Goal: Task Accomplishment & Management: Use online tool/utility

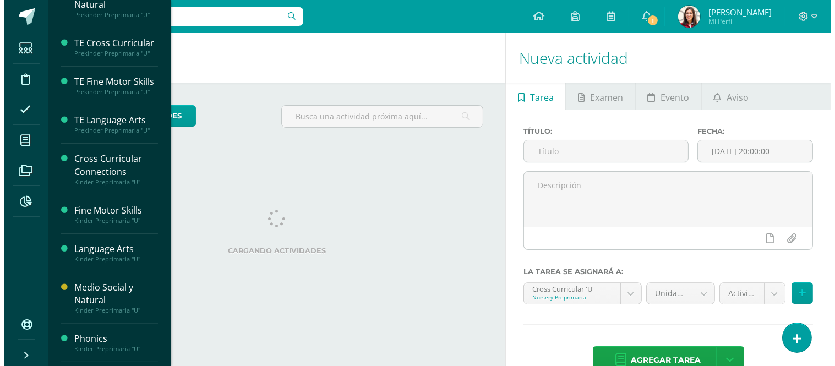
scroll to position [630, 0]
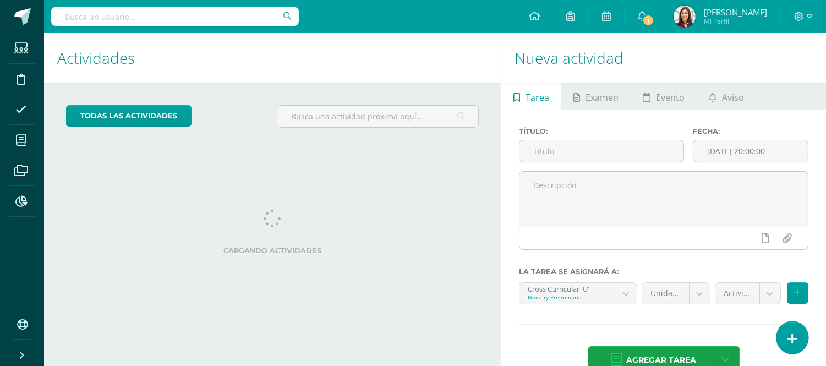
click at [789, 340] on icon at bounding box center [793, 339] width 10 height 13
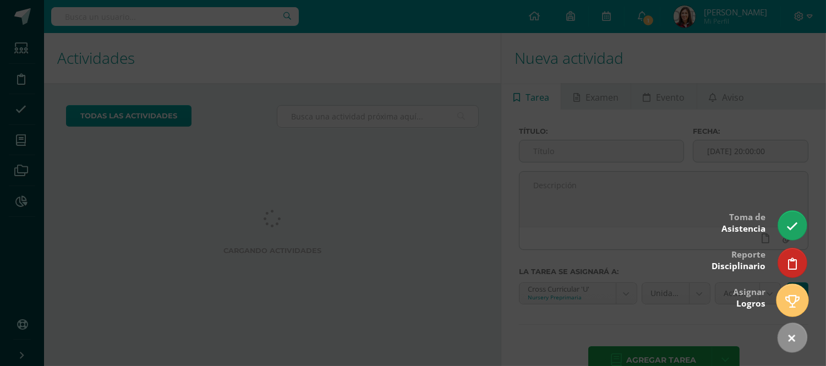
click at [789, 297] on icon at bounding box center [793, 301] width 14 height 13
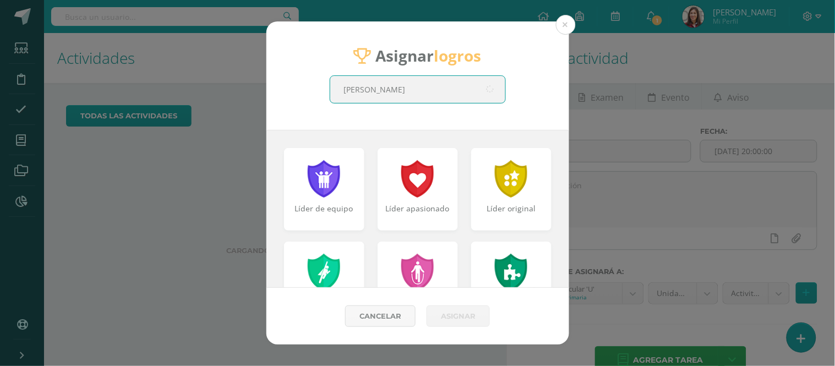
type input "[PERSON_NAME]"
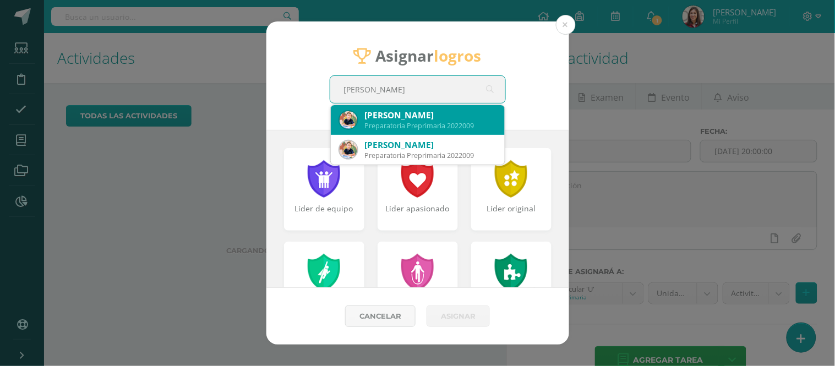
click at [471, 123] on div "Preparatoria Preprimaria 2022009" at bounding box center [430, 125] width 131 height 9
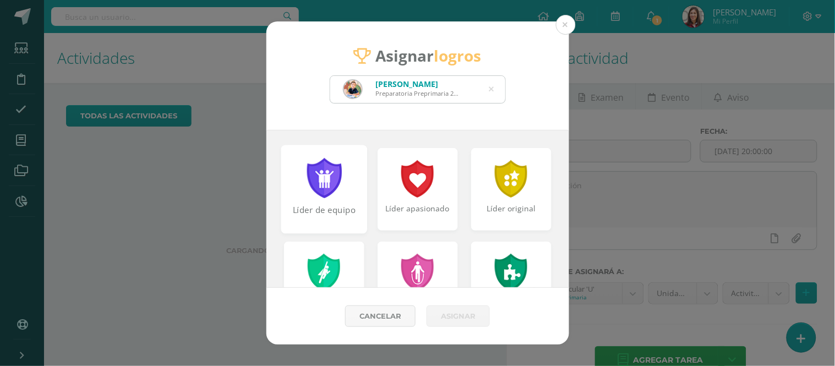
click at [325, 185] on div at bounding box center [324, 178] width 38 height 40
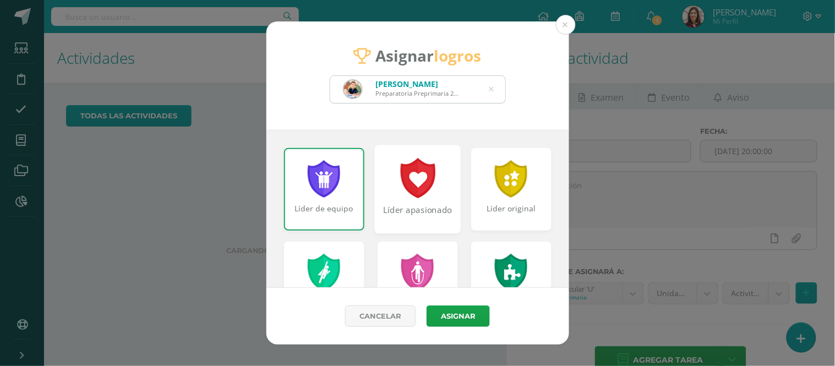
click at [414, 184] on div at bounding box center [418, 178] width 38 height 40
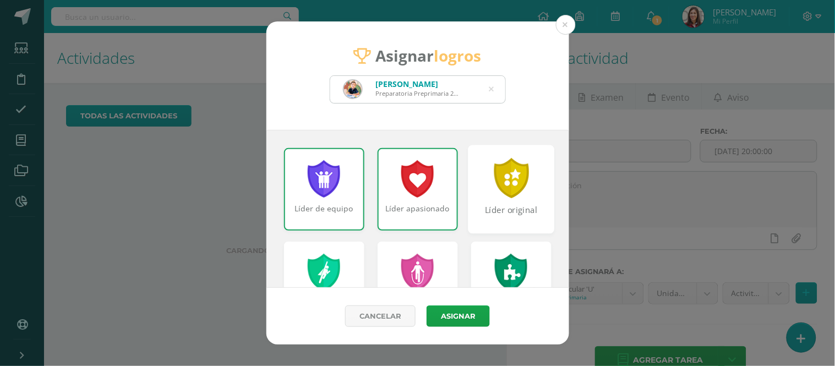
click at [501, 184] on div at bounding box center [511, 178] width 38 height 40
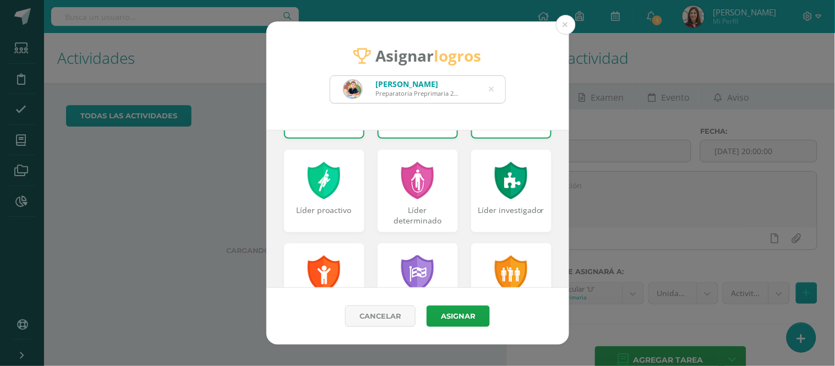
scroll to position [95, 0]
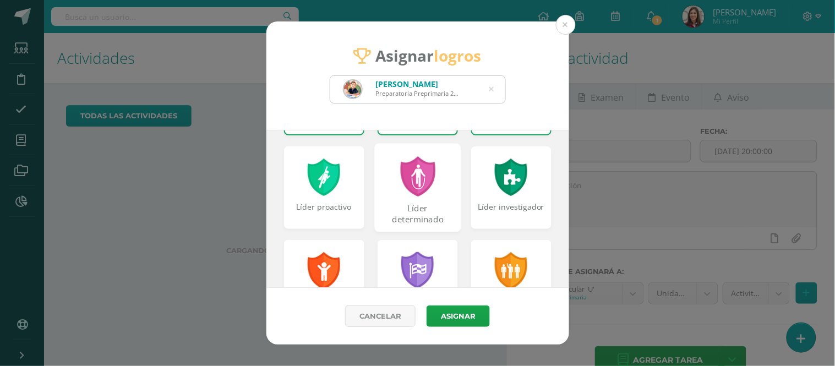
click at [423, 193] on div at bounding box center [418, 176] width 38 height 40
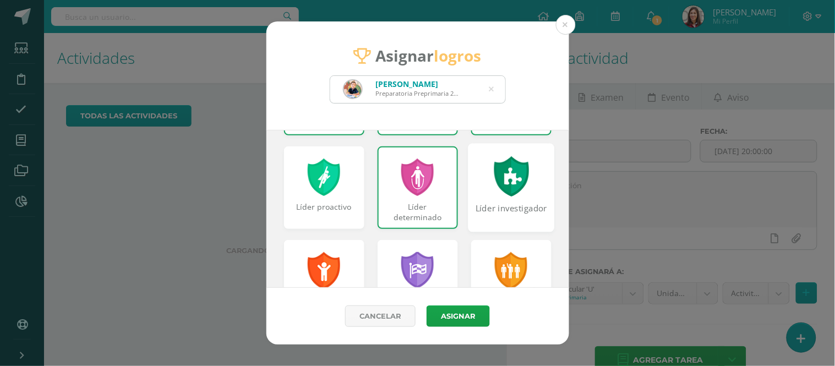
click at [514, 188] on div at bounding box center [511, 176] width 38 height 40
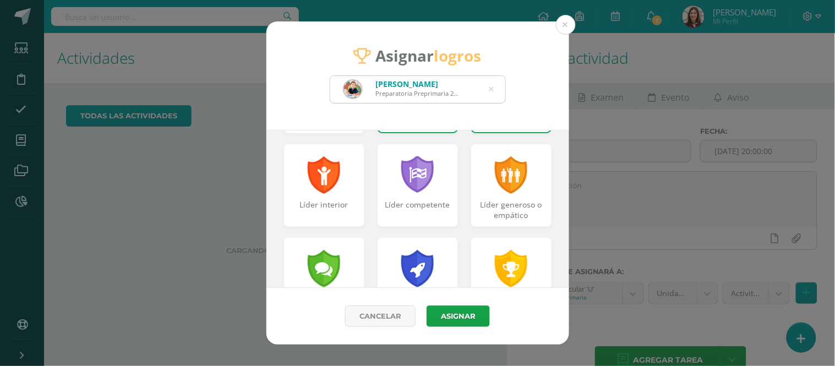
scroll to position [213, 0]
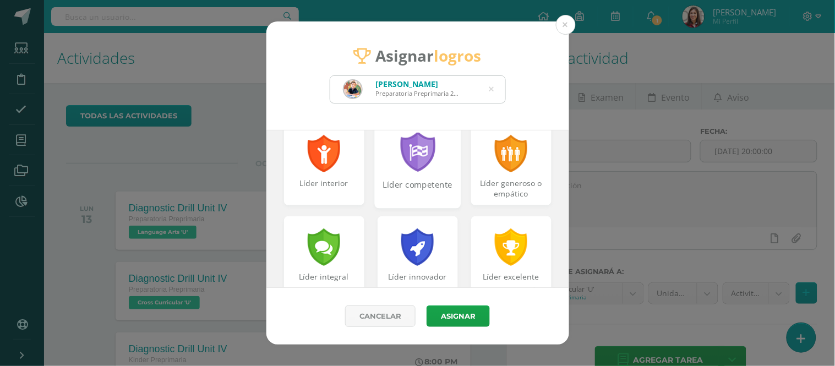
click at [398, 181] on div "Líder competente" at bounding box center [417, 191] width 84 height 24
click at [519, 174] on div "Líder generoso o empático" at bounding box center [511, 163] width 86 height 89
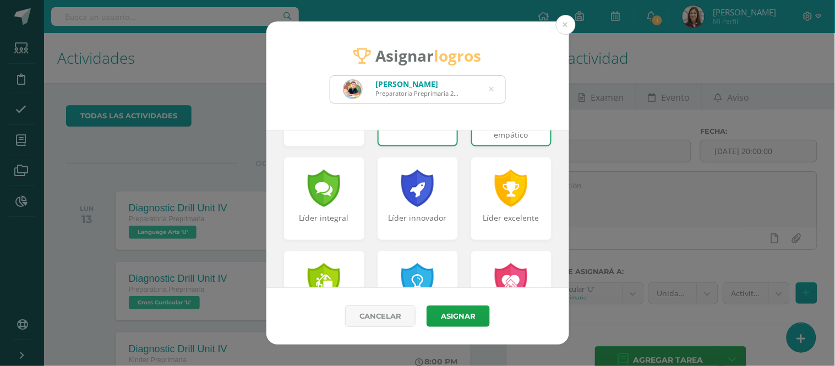
scroll to position [274, 0]
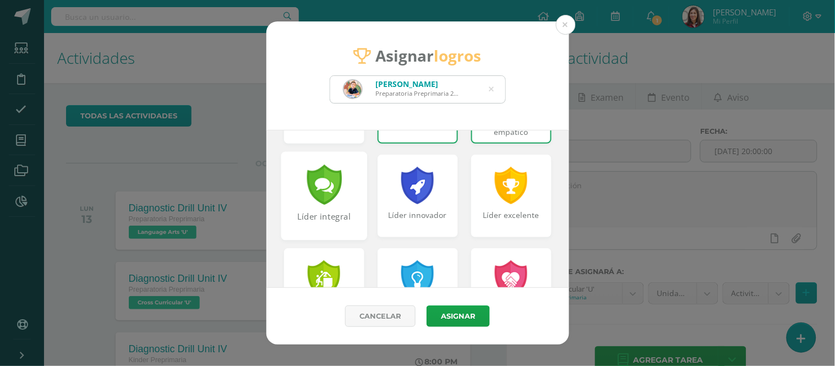
click at [310, 202] on div at bounding box center [324, 185] width 38 height 40
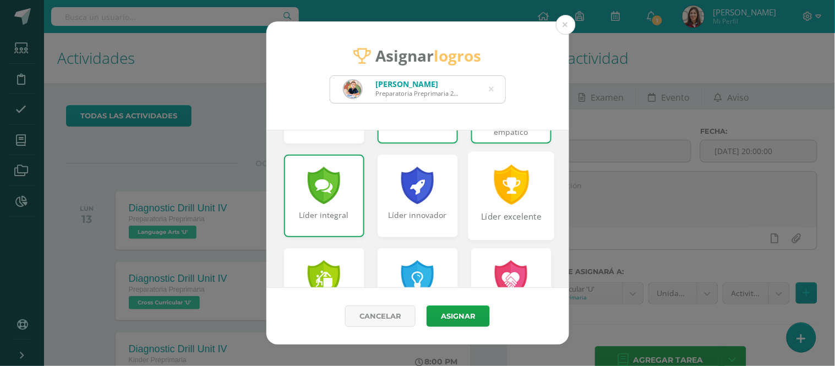
click at [505, 211] on div "Líder excelente" at bounding box center [511, 223] width 84 height 24
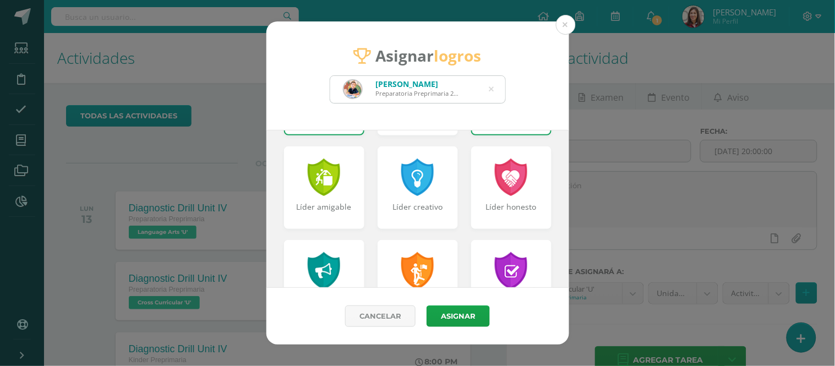
scroll to position [382, 0]
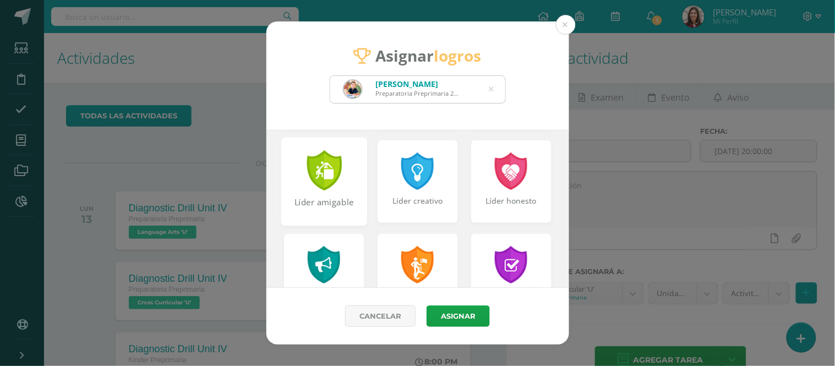
click at [340, 175] on div at bounding box center [324, 170] width 38 height 40
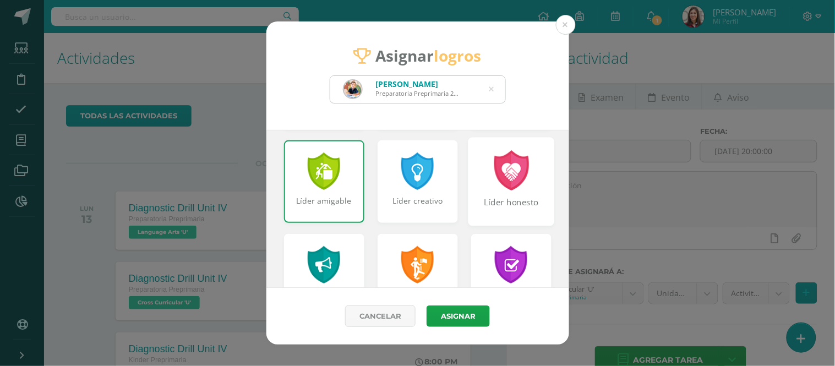
click at [510, 190] on div "Líder honesto" at bounding box center [511, 181] width 86 height 89
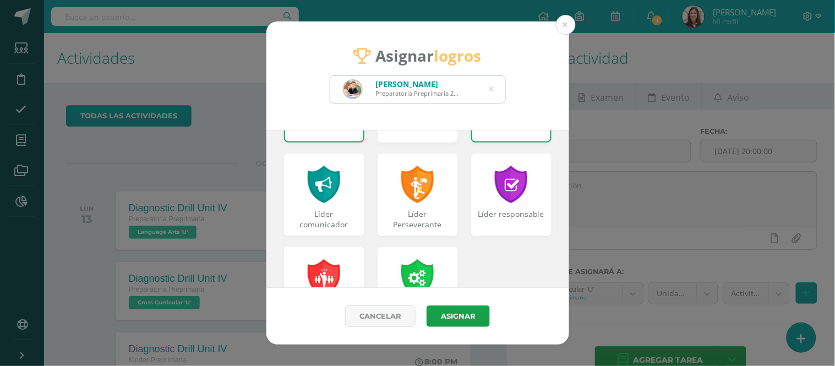
scroll to position [465, 0]
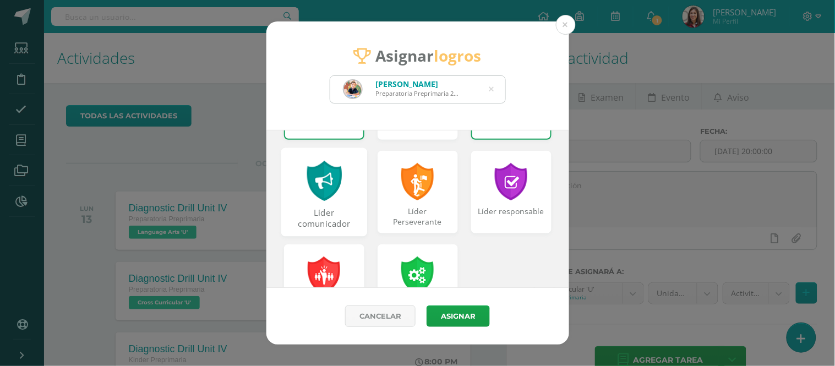
click at [323, 207] on div "Líder comunicador" at bounding box center [324, 219] width 84 height 24
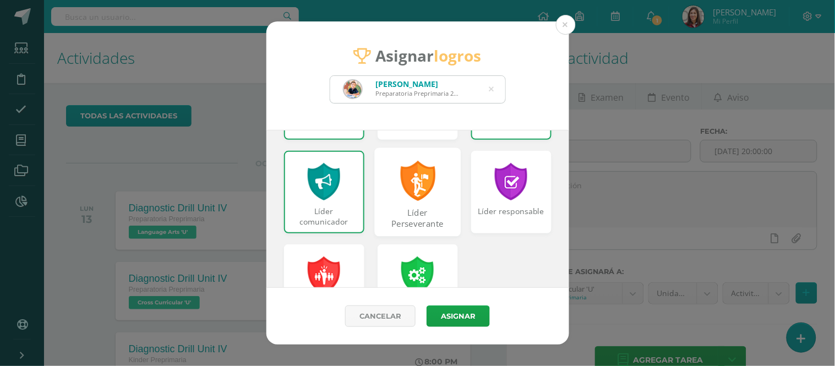
click at [398, 207] on div "Líder Perseverante" at bounding box center [417, 219] width 84 height 24
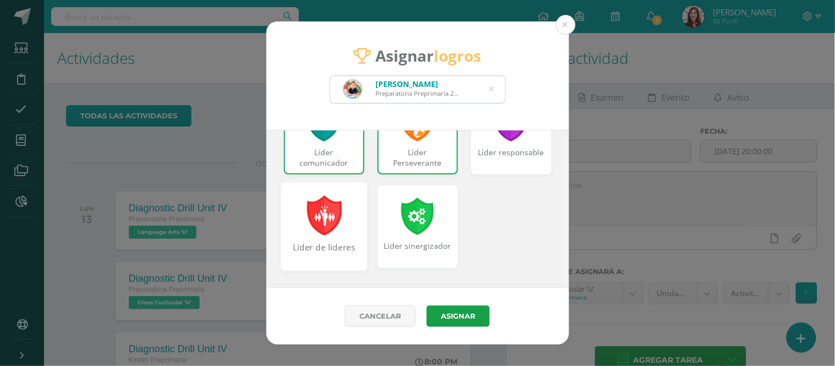
click at [315, 234] on div at bounding box center [324, 215] width 38 height 40
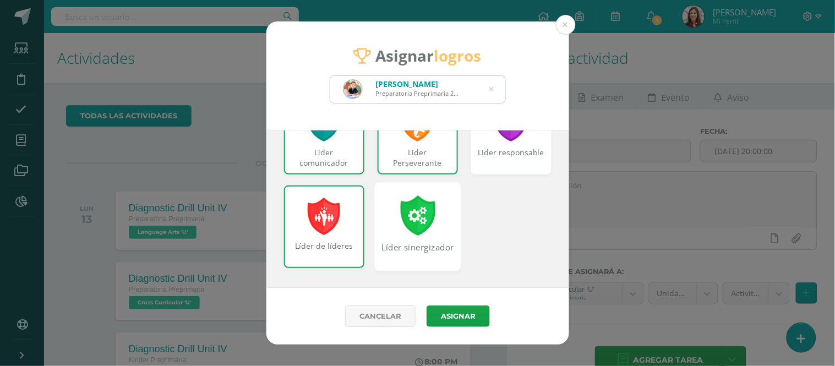
click at [399, 226] on div at bounding box center [418, 215] width 38 height 40
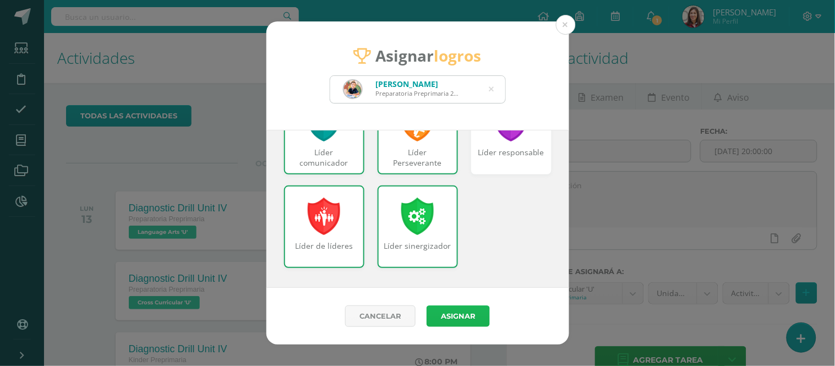
click at [471, 322] on button "Asignar" at bounding box center [458, 316] width 63 height 21
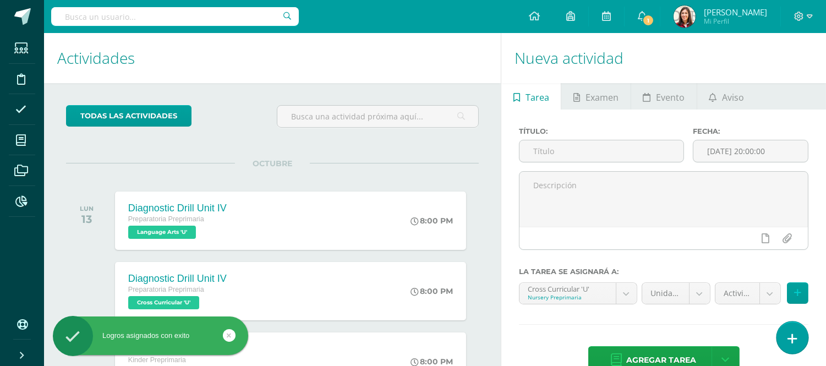
click at [790, 337] on icon at bounding box center [793, 339] width 10 height 13
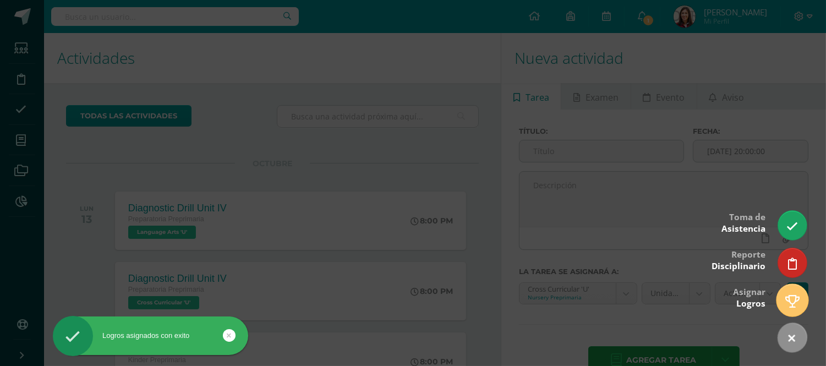
click at [787, 304] on icon at bounding box center [793, 301] width 14 height 13
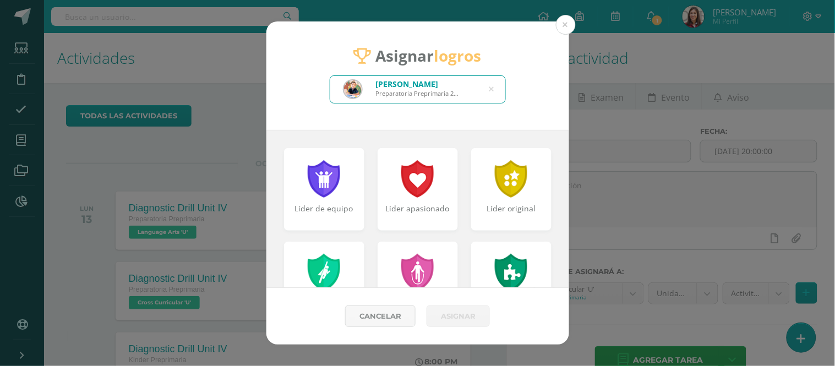
click at [493, 89] on icon at bounding box center [491, 89] width 5 height 28
type input "[PERSON_NAME]"
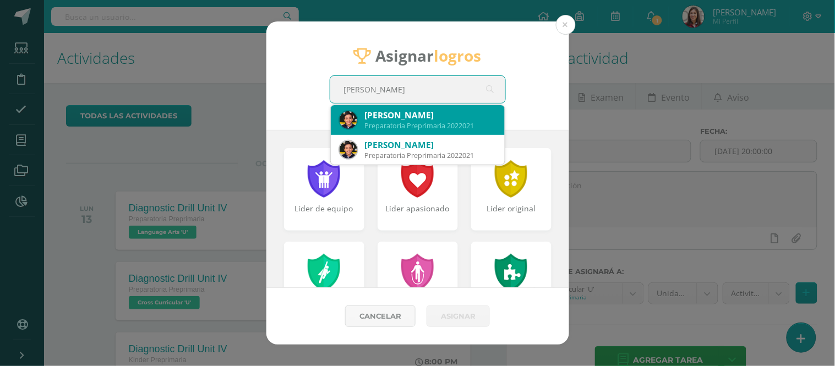
click at [461, 112] on div "[PERSON_NAME]" at bounding box center [430, 116] width 131 height 12
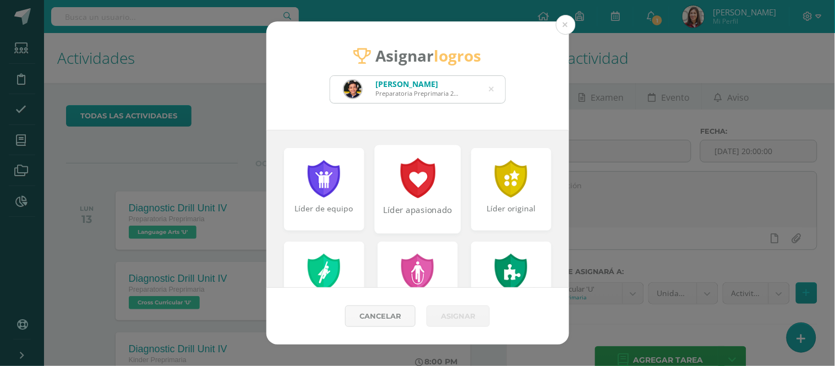
click at [425, 179] on div at bounding box center [418, 178] width 38 height 40
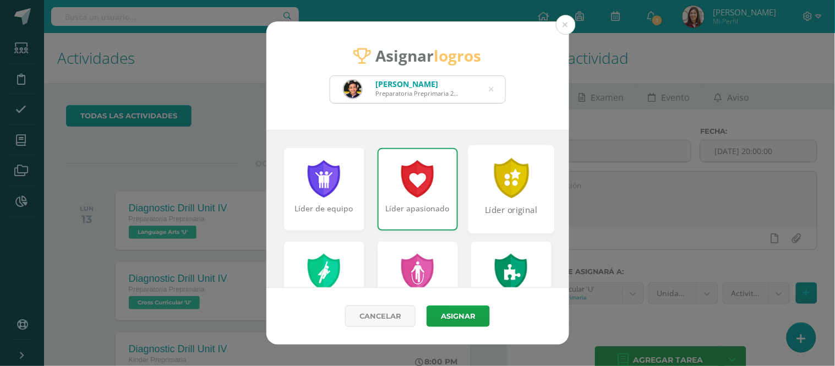
click at [504, 193] on div at bounding box center [511, 178] width 38 height 40
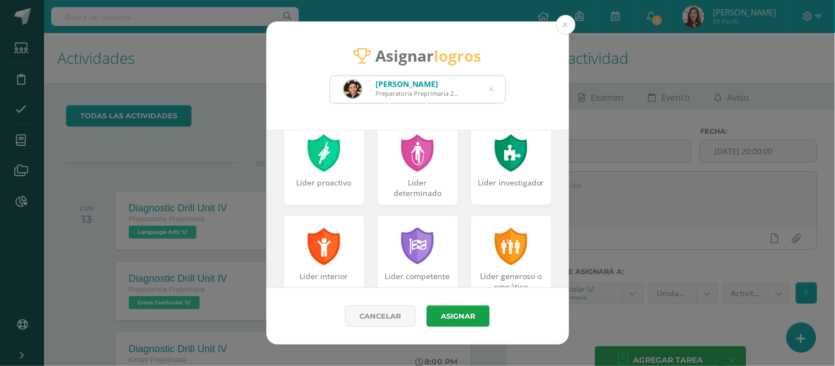
scroll to position [123, 0]
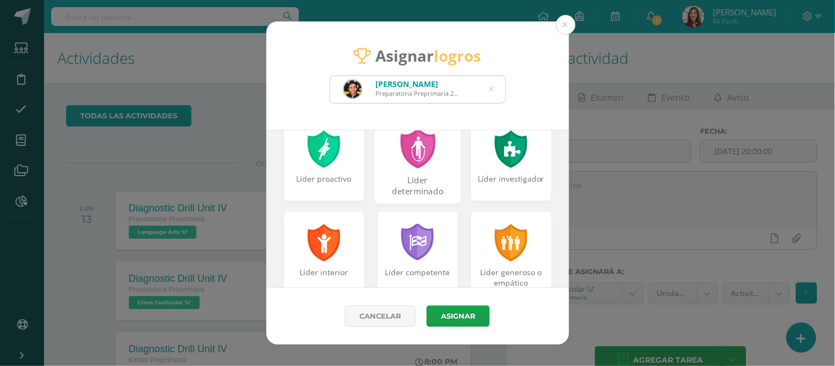
click at [426, 162] on div at bounding box center [418, 148] width 38 height 40
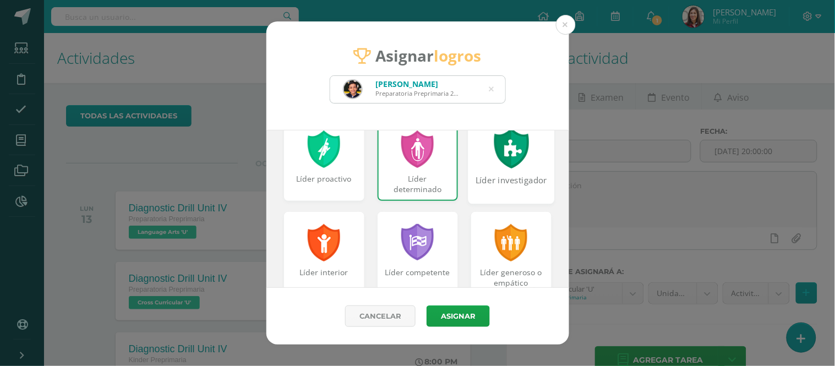
click at [515, 157] on div at bounding box center [511, 148] width 38 height 40
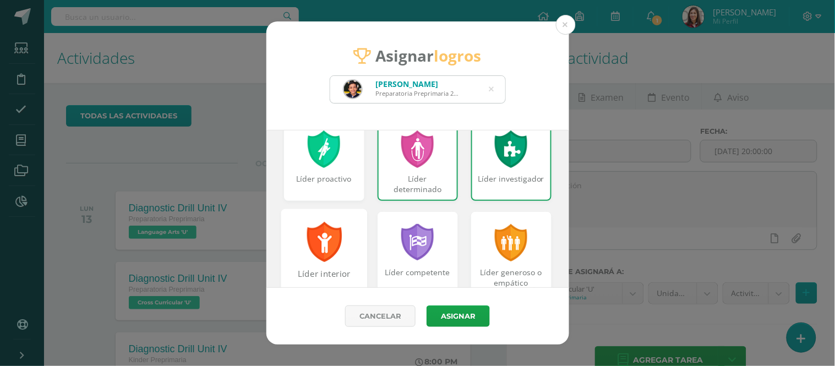
click at [350, 260] on div "Líder interior" at bounding box center [324, 253] width 86 height 89
click at [418, 254] on div at bounding box center [418, 242] width 38 height 40
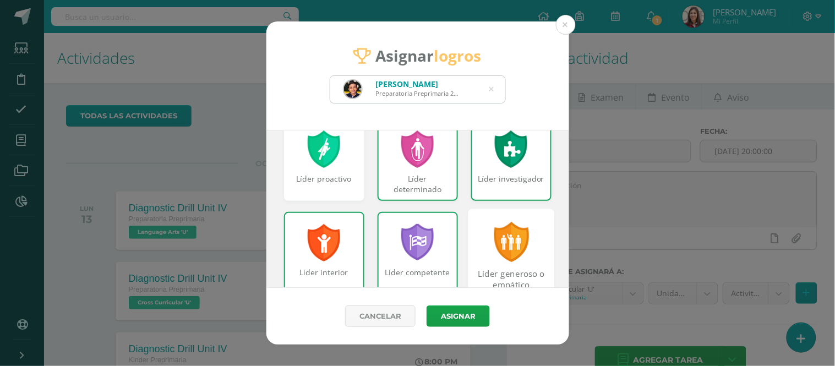
click at [519, 229] on div at bounding box center [511, 242] width 38 height 40
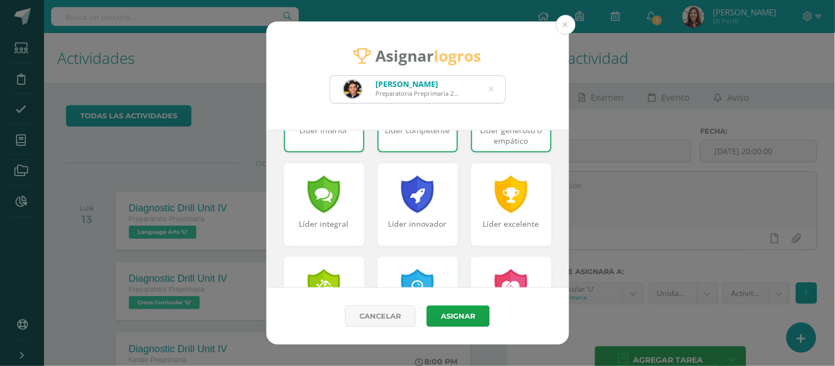
scroll to position [268, 0]
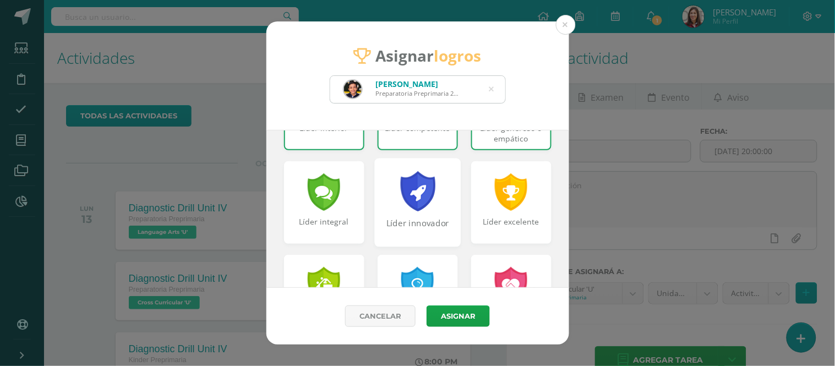
click at [415, 206] on div at bounding box center [418, 191] width 38 height 40
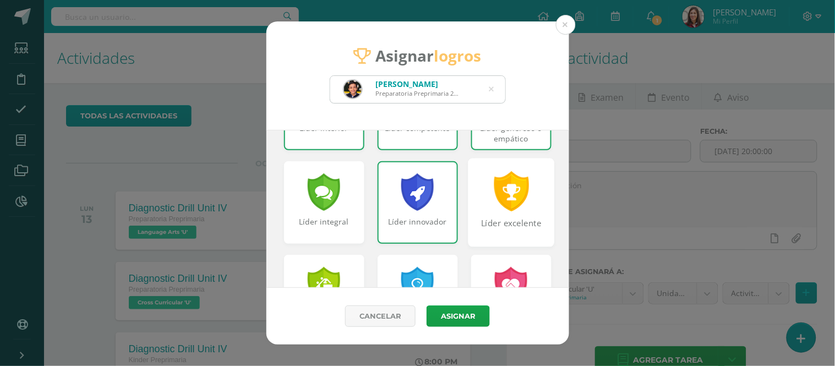
click at [492, 203] on div at bounding box center [511, 191] width 38 height 40
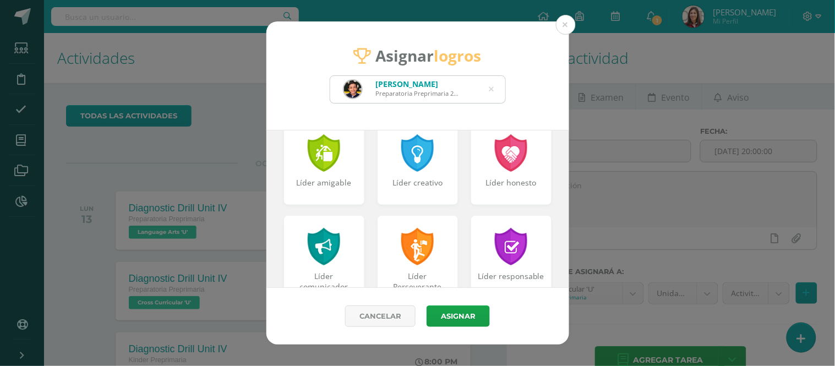
scroll to position [406, 0]
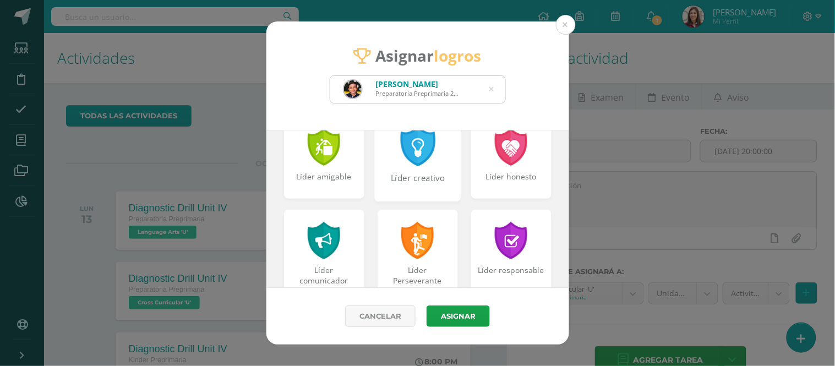
click at [405, 188] on div "Líder creativo" at bounding box center [417, 184] width 84 height 24
click at [508, 179] on div "Líder honesto" at bounding box center [511, 184] width 84 height 24
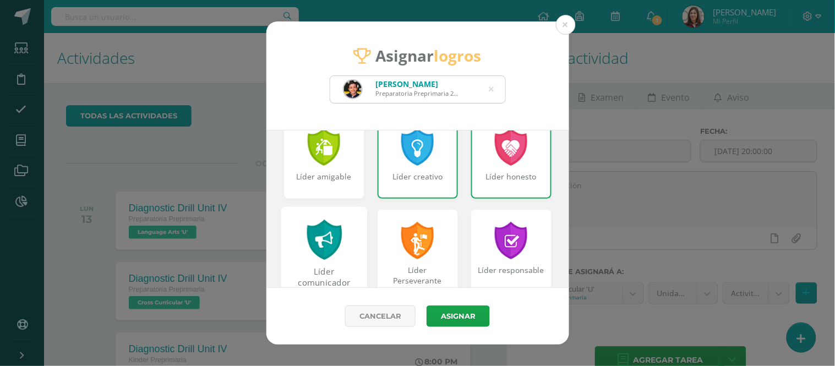
click at [310, 271] on div "Líder comunicador" at bounding box center [324, 278] width 84 height 24
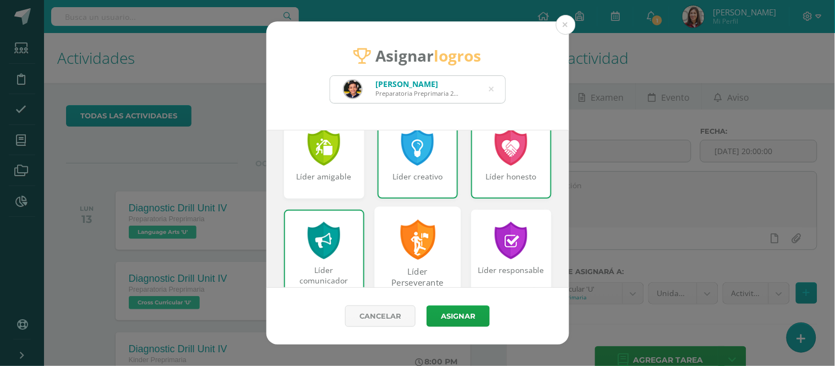
click at [411, 259] on div at bounding box center [418, 240] width 38 height 40
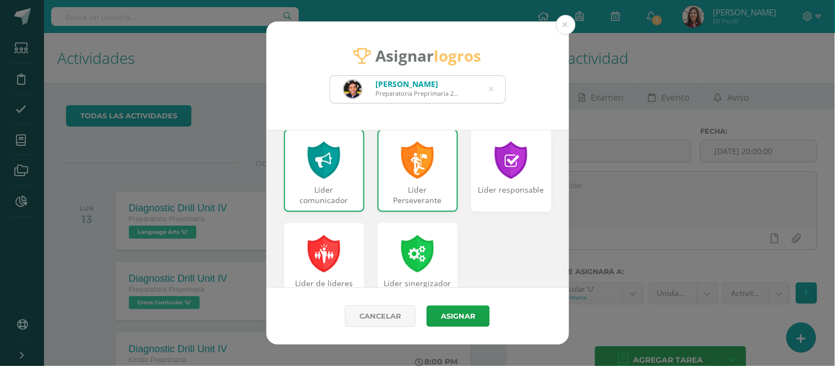
scroll to position [491, 0]
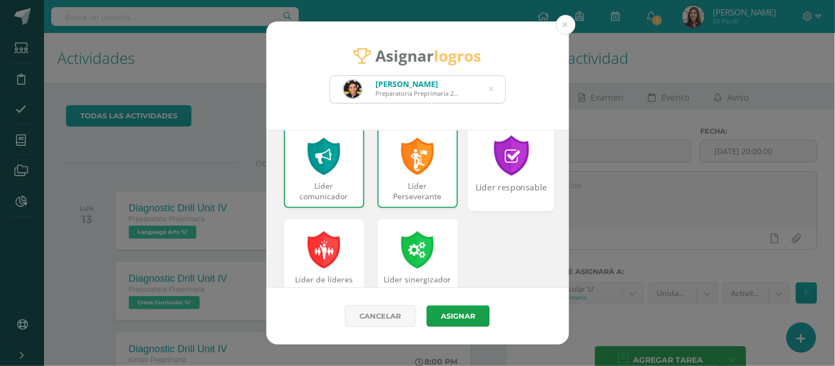
click at [502, 178] on div "Líder responsable" at bounding box center [511, 166] width 86 height 89
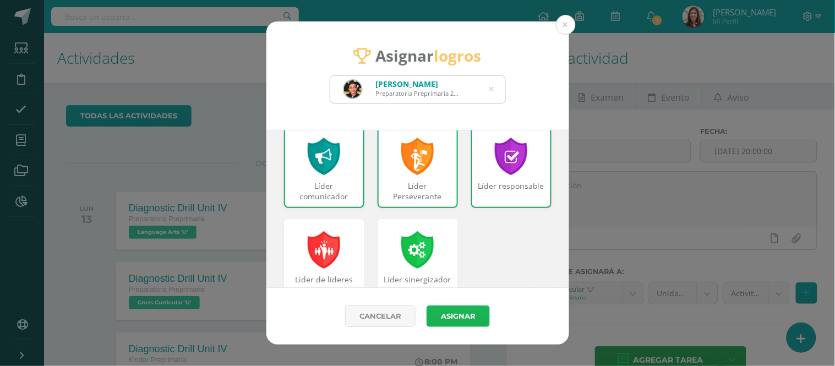
click at [481, 318] on button "Asignar" at bounding box center [458, 316] width 63 height 21
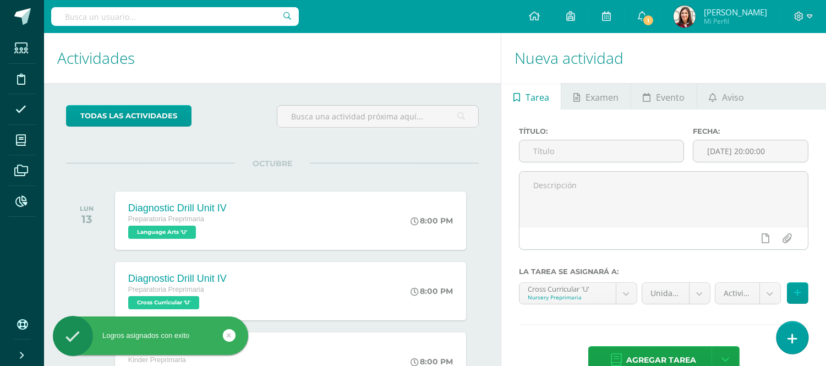
click at [794, 337] on icon at bounding box center [793, 339] width 10 height 13
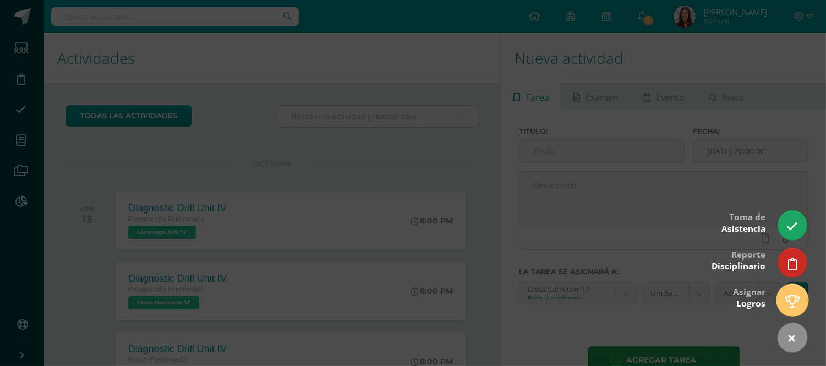
click at [791, 304] on icon at bounding box center [793, 301] width 14 height 13
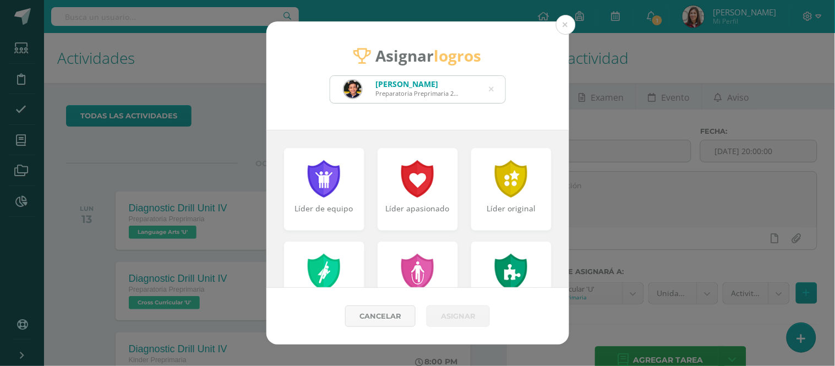
click at [493, 86] on icon at bounding box center [491, 89] width 5 height 28
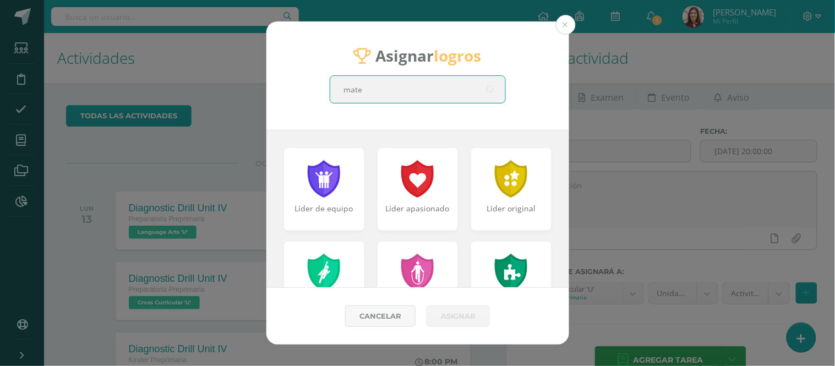
type input "[PERSON_NAME]"
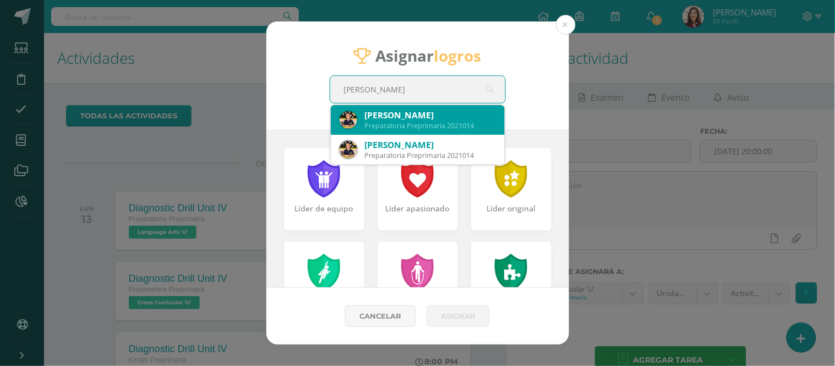
click at [461, 128] on div "Preparatoria Preprimaria 2021014" at bounding box center [430, 125] width 131 height 9
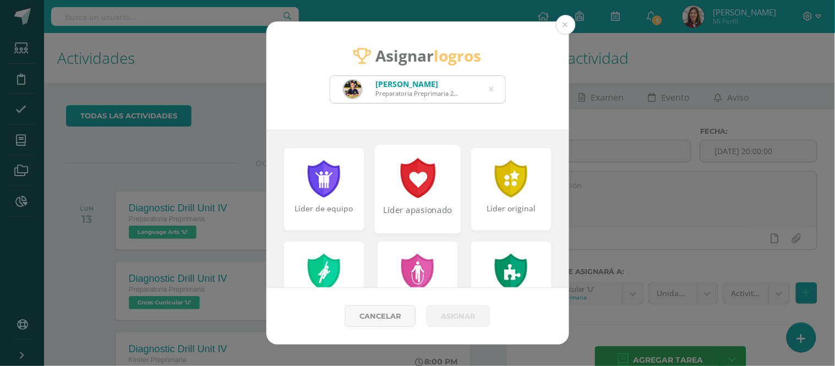
click at [412, 168] on div at bounding box center [418, 178] width 38 height 40
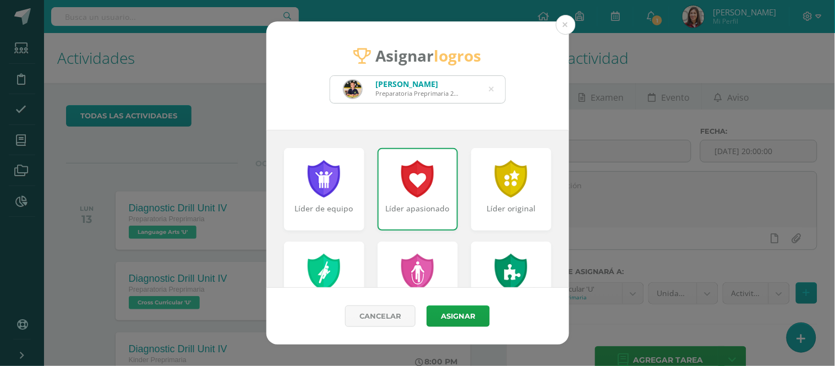
drag, startPoint x: 567, startPoint y: 178, endPoint x: 555, endPoint y: 160, distance: 22.3
click at [555, 160] on div "Líder de equipo Líder apasionado Líder original Líder proactivo Líder determina…" at bounding box center [417, 208] width 303 height 157
drag, startPoint x: 564, startPoint y: 160, endPoint x: 558, endPoint y: 156, distance: 7.2
click at [558, 156] on div "Líder de equipo Líder apasionado Líder original Líder proactivo Líder determina…" at bounding box center [417, 208] width 303 height 157
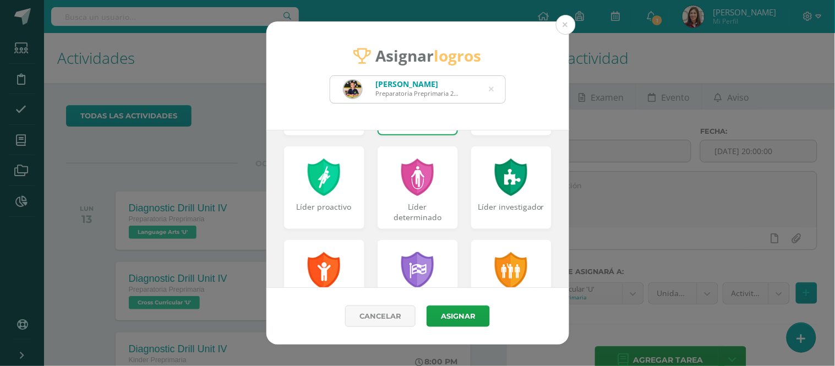
scroll to position [99, 0]
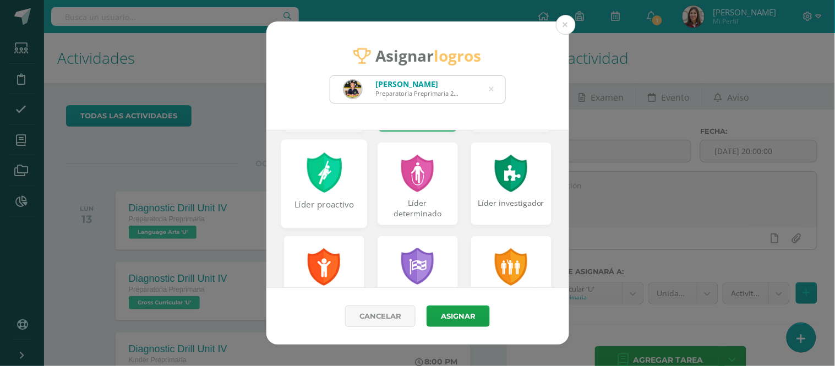
click at [318, 217] on div "Líder proactivo" at bounding box center [324, 211] width 84 height 24
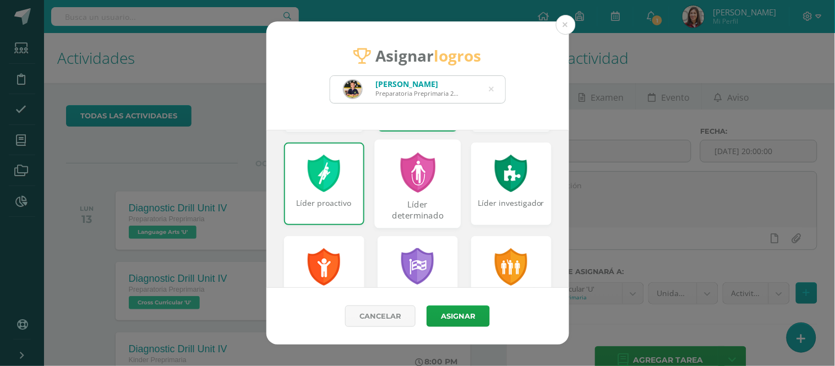
click at [428, 217] on div "Líder determinado" at bounding box center [417, 211] width 84 height 24
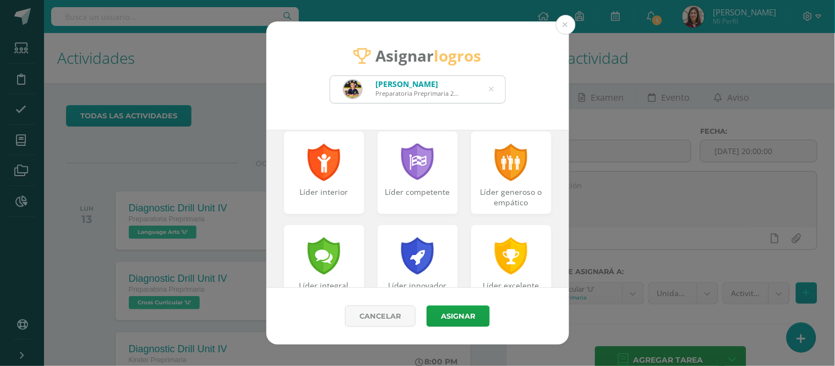
scroll to position [206, 0]
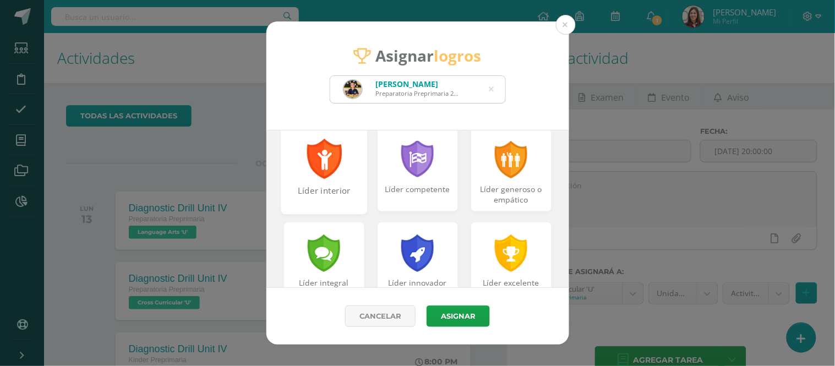
click at [321, 173] on div at bounding box center [324, 159] width 38 height 40
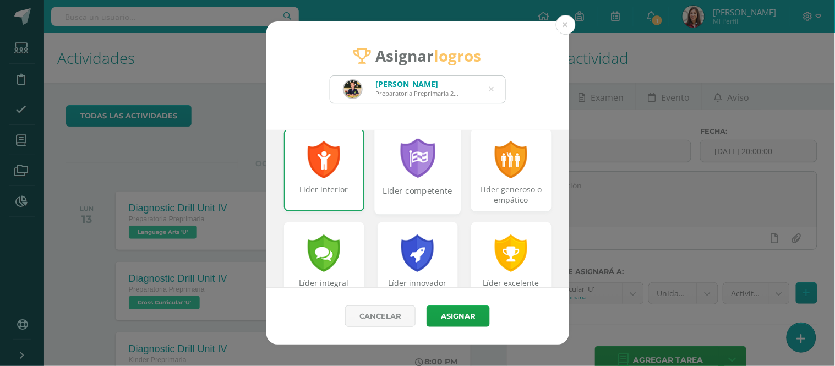
click at [418, 188] on div "Líder competente" at bounding box center [417, 197] width 84 height 24
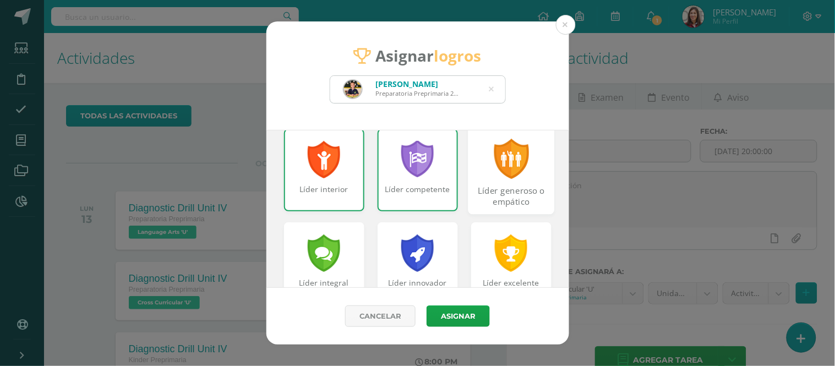
click at [512, 194] on div "Líder generoso o empático" at bounding box center [511, 197] width 84 height 24
click at [565, 194] on div "Líder de equipo Líder apasionado Líder original Líder proactivo Líder determina…" at bounding box center [417, 208] width 303 height 157
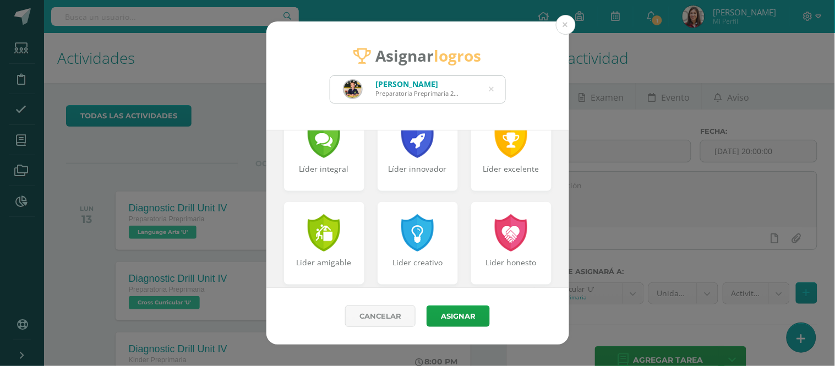
scroll to position [323, 0]
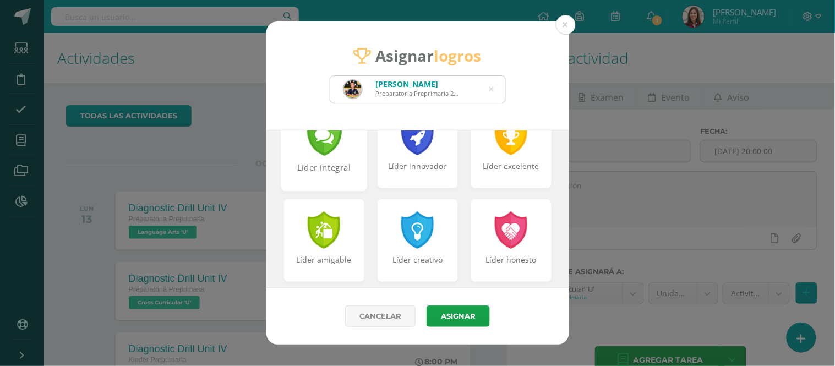
click at [344, 162] on div "Líder integral" at bounding box center [324, 174] width 84 height 24
click at [337, 257] on div "Líder amigable" at bounding box center [324, 267] width 84 height 24
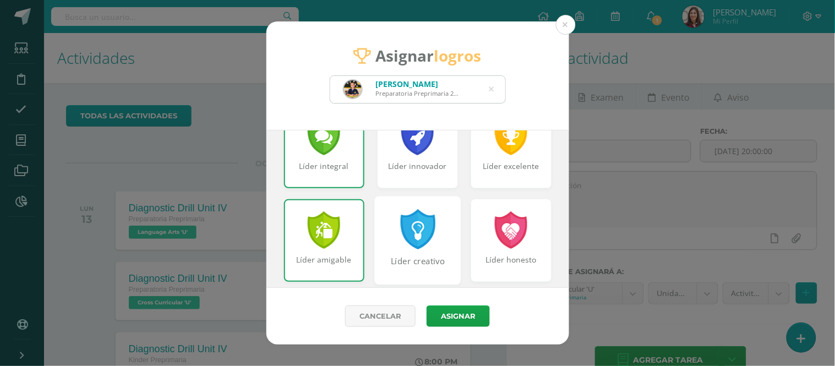
click at [413, 255] on div "Líder creativo" at bounding box center [417, 267] width 84 height 24
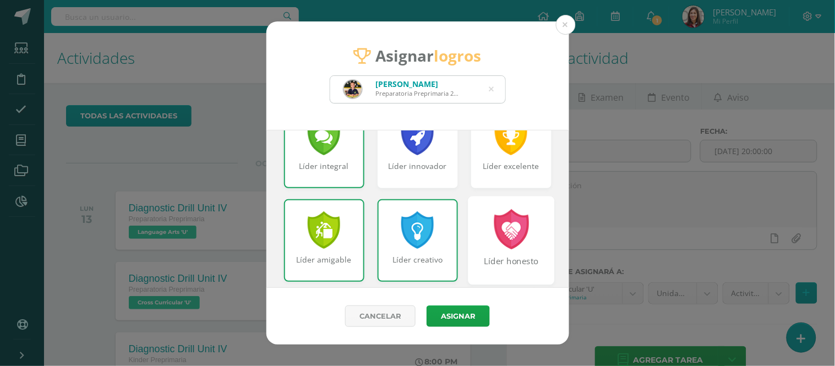
click at [496, 257] on div "Líder honesto" at bounding box center [511, 267] width 84 height 24
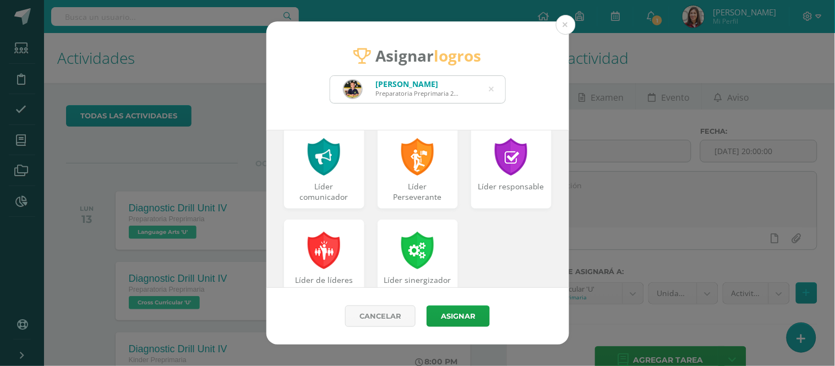
scroll to position [493, 0]
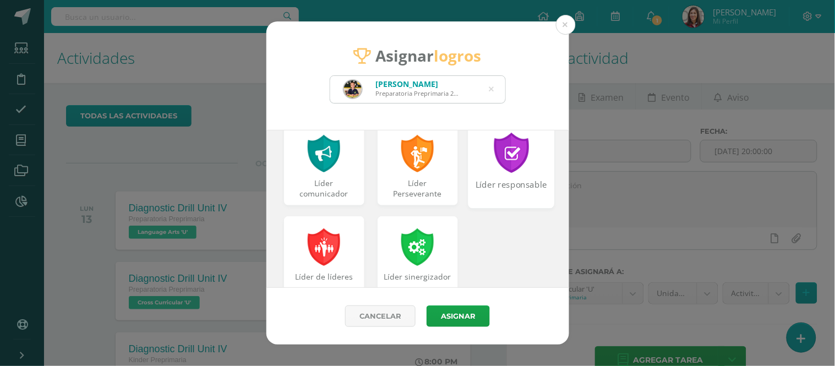
click at [492, 183] on div "Líder responsable" at bounding box center [511, 191] width 84 height 24
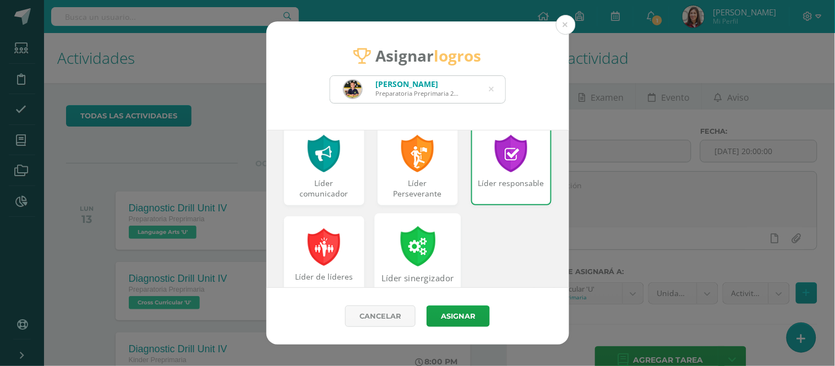
click at [417, 267] on div "Líder sinergizador" at bounding box center [417, 257] width 86 height 89
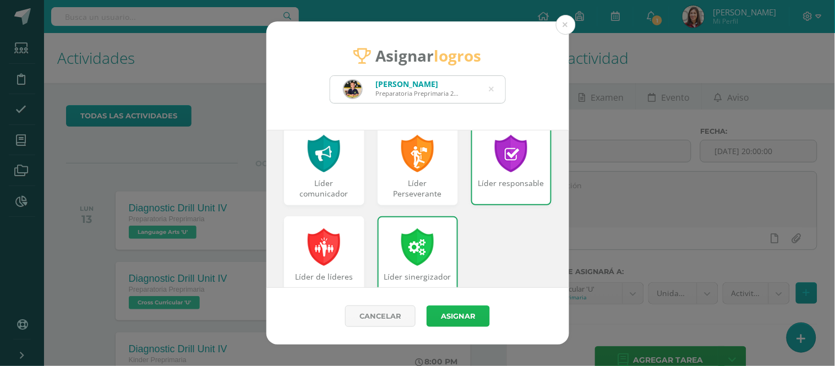
click at [458, 314] on button "Asignar" at bounding box center [458, 316] width 63 height 21
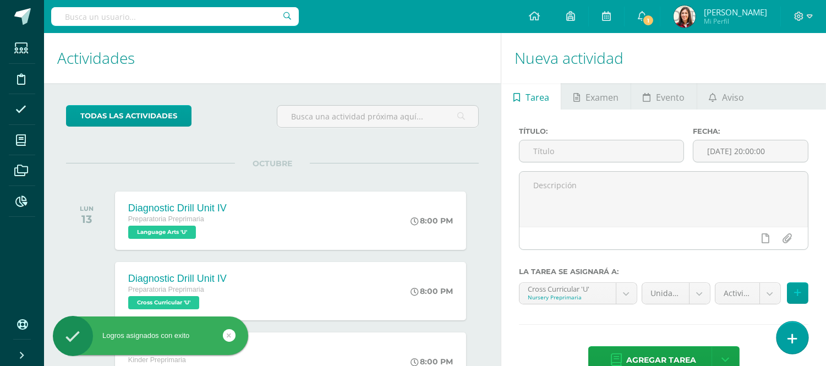
click at [790, 336] on icon at bounding box center [793, 339] width 10 height 13
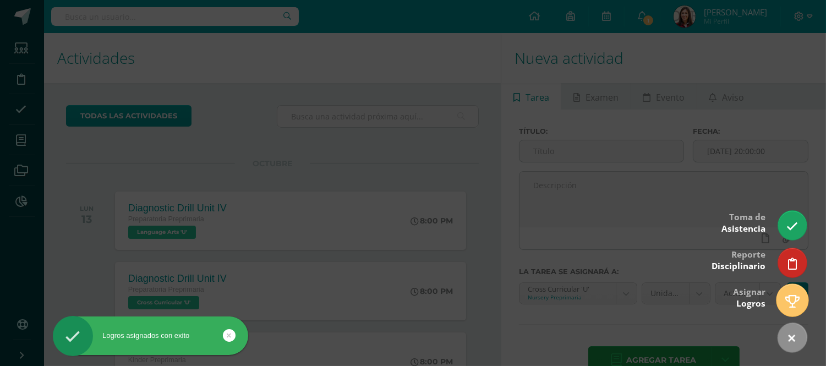
click at [797, 301] on icon at bounding box center [793, 301] width 14 height 13
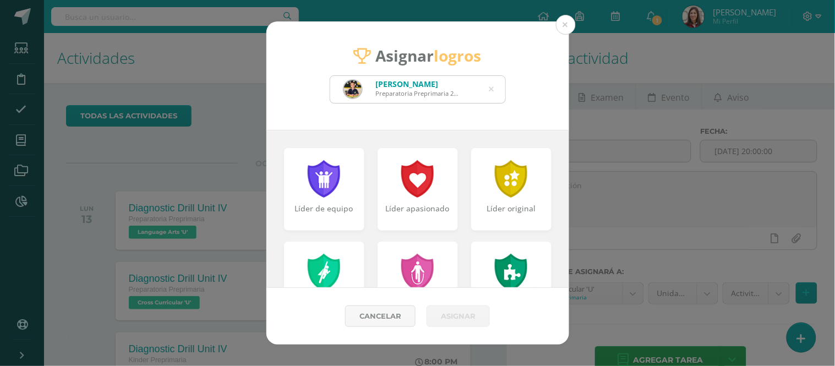
click at [494, 89] on icon at bounding box center [491, 89] width 5 height 28
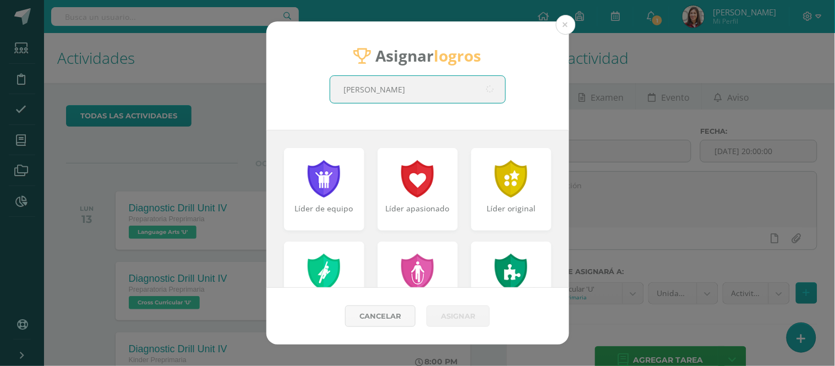
type input "[PERSON_NAME]"
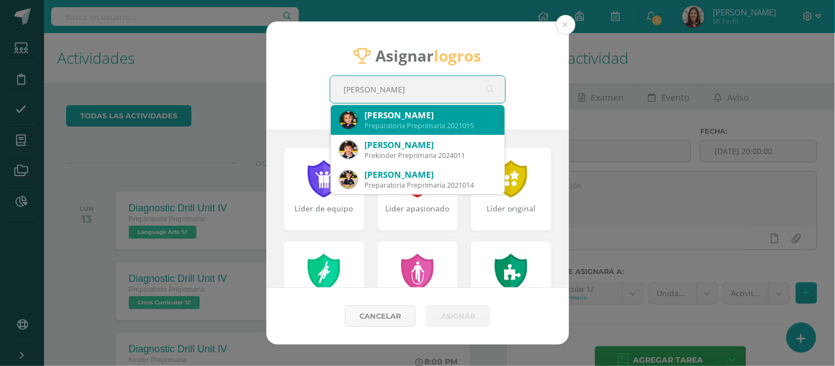
click at [448, 125] on div "Preparatoria Preprimaria 2021015" at bounding box center [430, 125] width 131 height 9
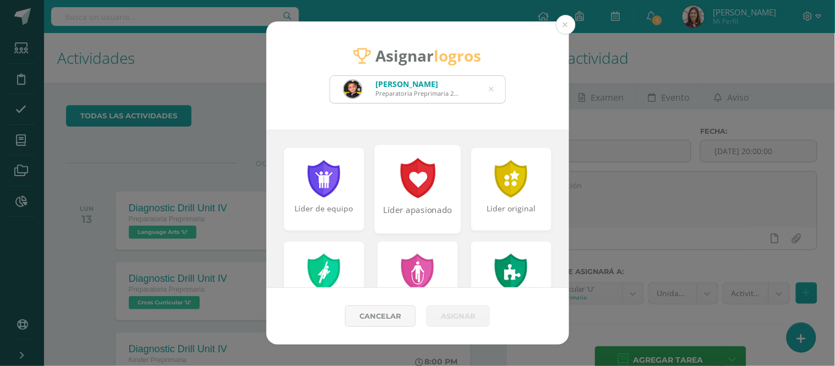
click at [431, 184] on div at bounding box center [418, 178] width 38 height 40
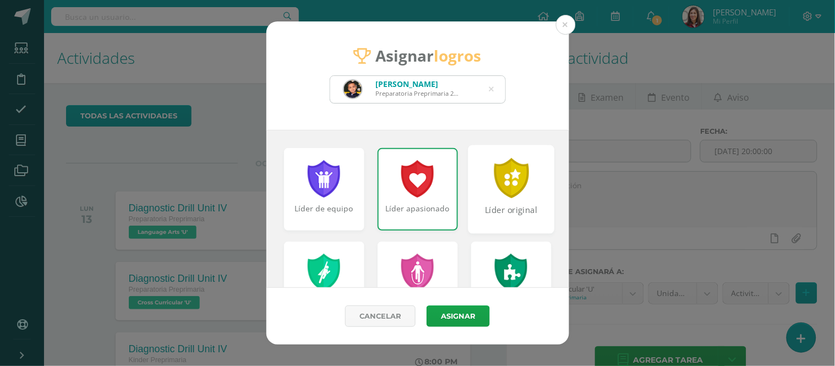
click at [492, 186] on div at bounding box center [511, 178] width 38 height 40
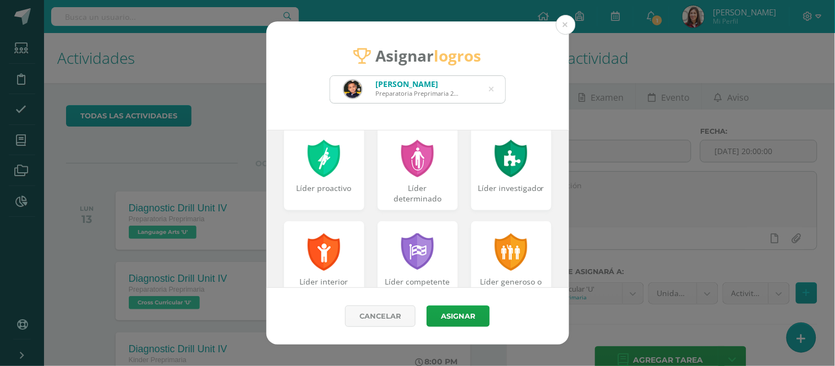
scroll to position [120, 0]
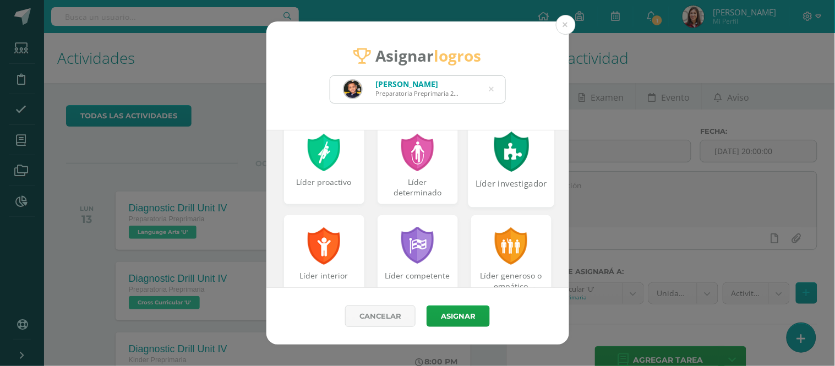
click at [497, 167] on div at bounding box center [511, 152] width 38 height 40
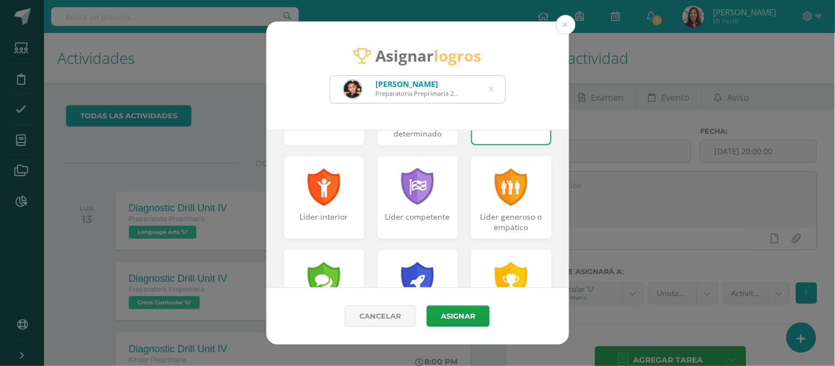
scroll to position [182, 0]
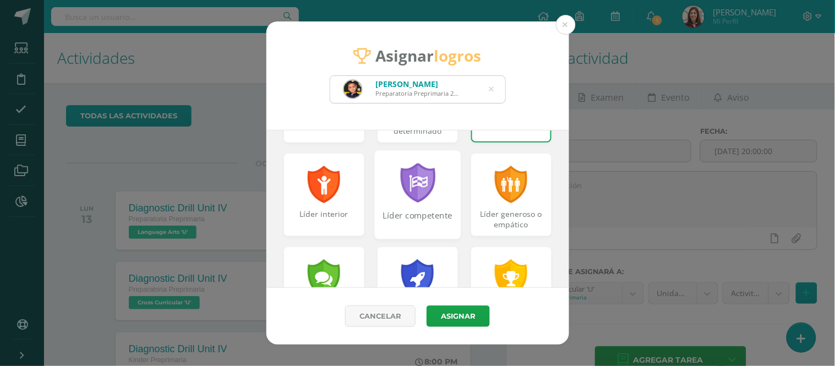
click at [404, 206] on div "Líder competente" at bounding box center [417, 194] width 86 height 89
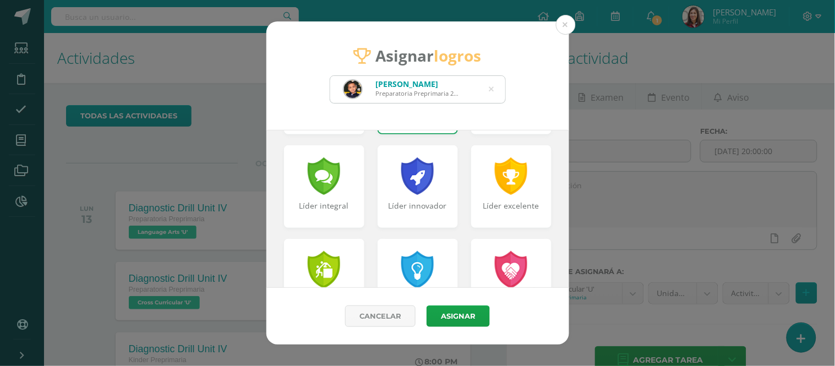
scroll to position [292, 0]
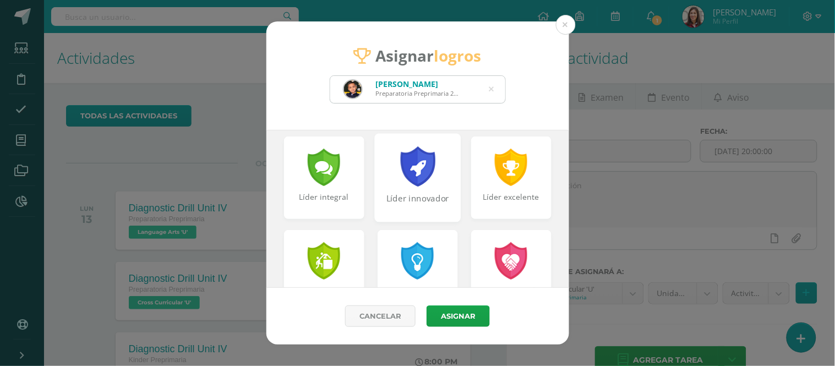
click at [420, 186] on div "Líder innovador" at bounding box center [417, 177] width 86 height 89
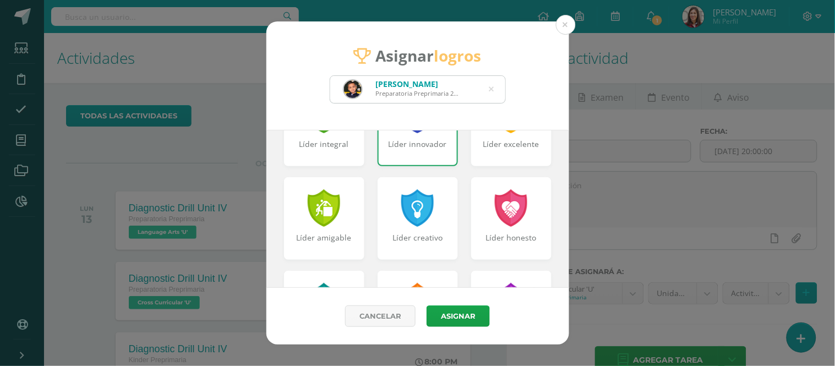
scroll to position [351, 0]
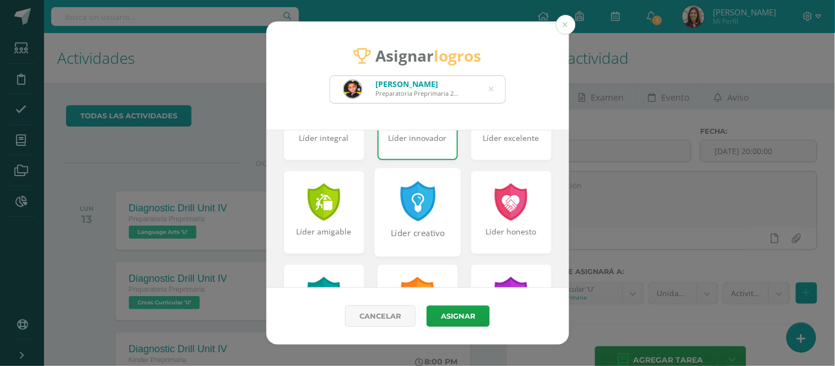
click at [402, 235] on div "Líder creativo" at bounding box center [417, 239] width 84 height 24
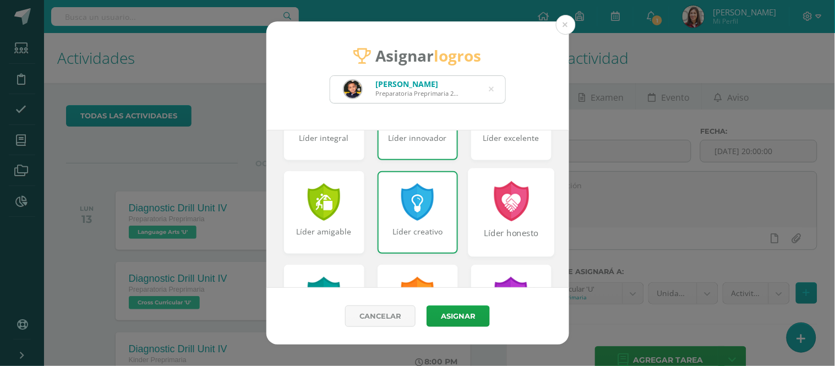
click at [504, 233] on div "Líder honesto" at bounding box center [511, 239] width 84 height 24
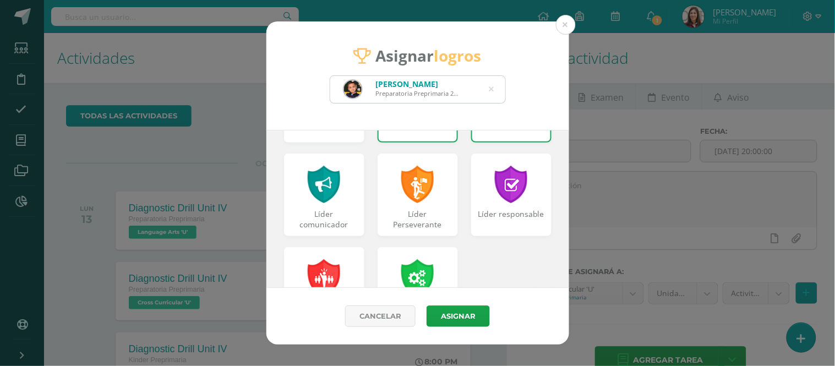
scroll to position [465, 0]
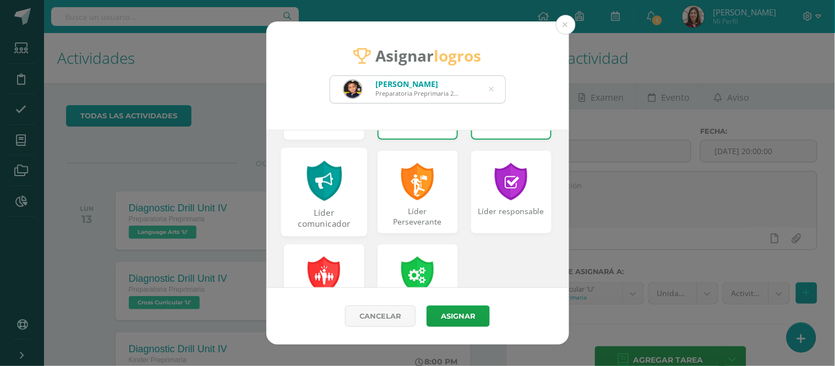
click at [320, 189] on div at bounding box center [324, 181] width 38 height 40
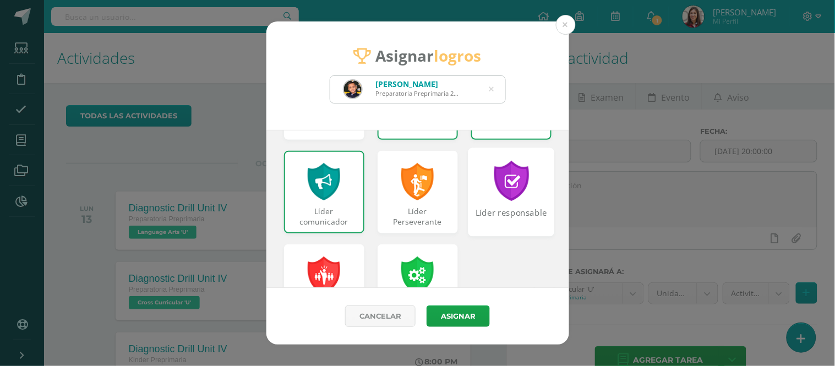
click at [504, 193] on div at bounding box center [511, 181] width 38 height 40
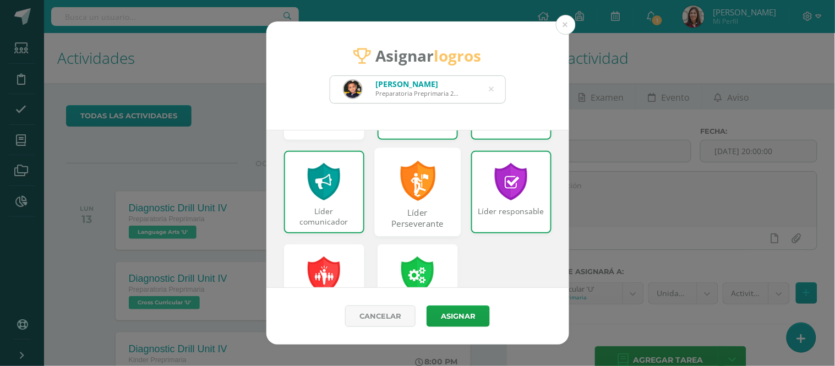
click at [432, 215] on div "Líder Perseverante" at bounding box center [417, 219] width 84 height 24
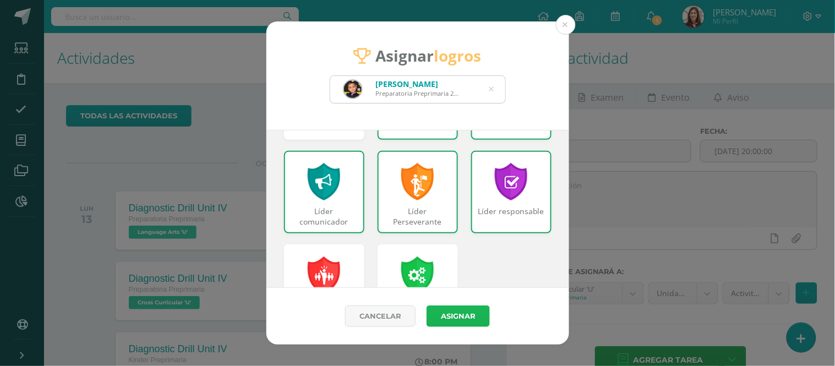
click at [460, 312] on button "Asignar" at bounding box center [458, 316] width 63 height 21
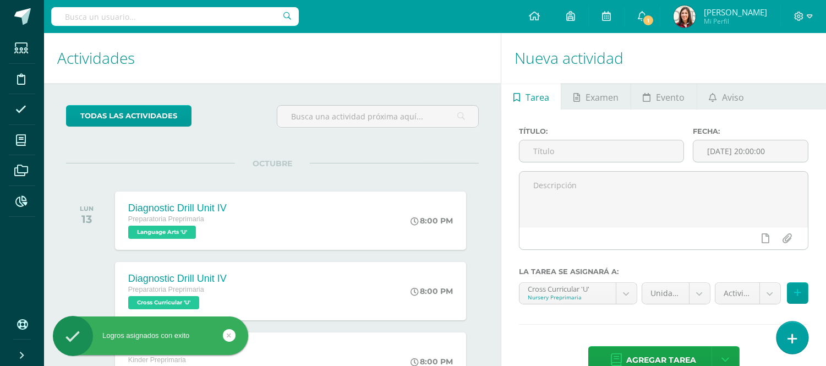
click at [790, 347] on link at bounding box center [792, 338] width 31 height 32
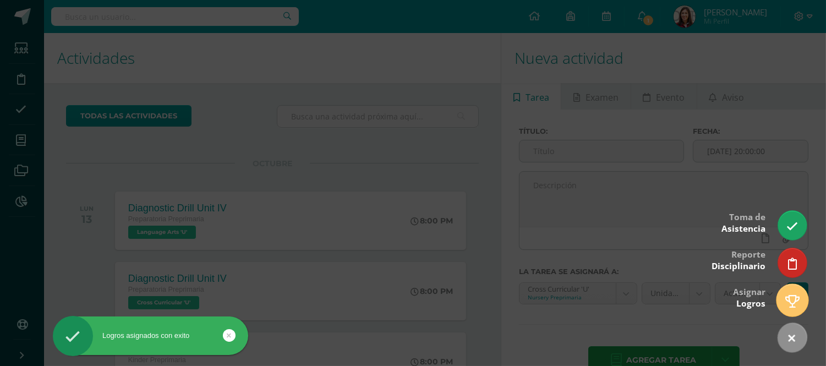
click at [793, 306] on icon at bounding box center [793, 301] width 14 height 13
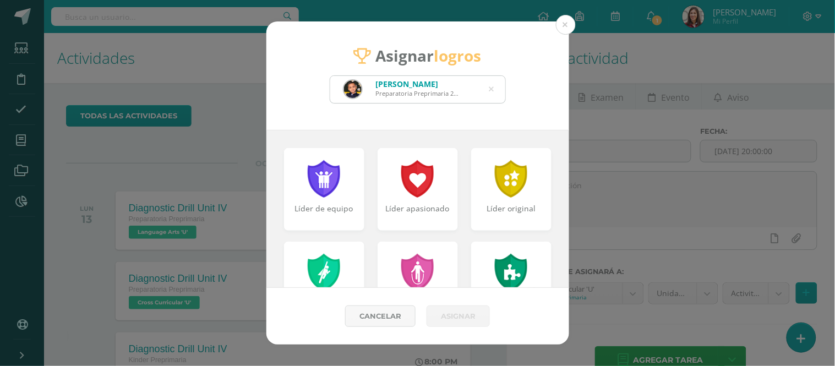
click at [493, 86] on icon at bounding box center [491, 89] width 5 height 28
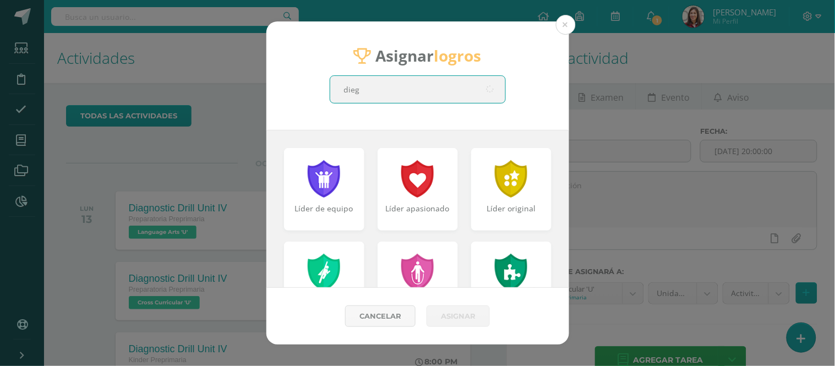
type input "diego"
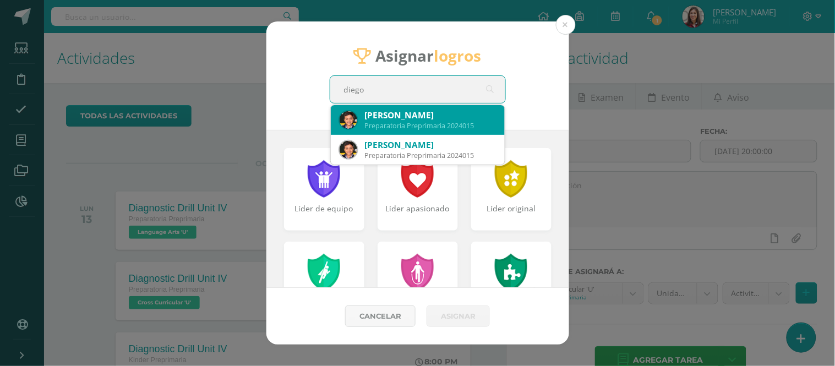
click at [452, 117] on div "[PERSON_NAME]" at bounding box center [430, 116] width 131 height 12
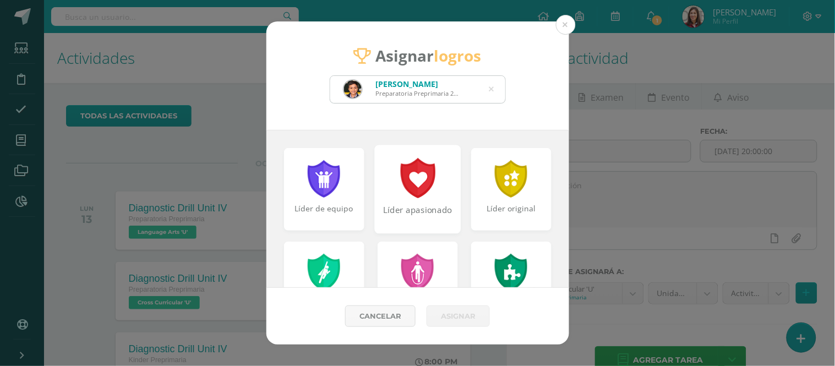
click at [436, 178] on div "Líder apasionado" at bounding box center [417, 189] width 86 height 89
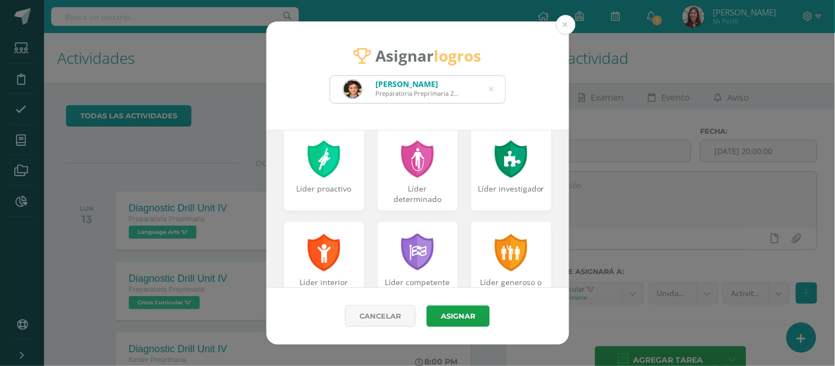
scroll to position [120, 0]
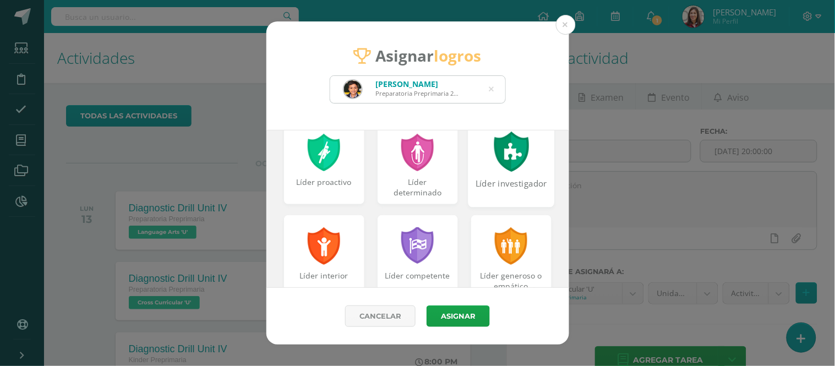
click at [507, 168] on div at bounding box center [511, 152] width 38 height 40
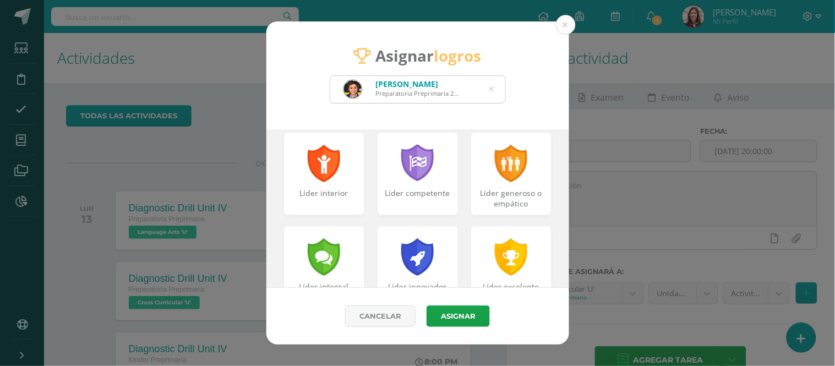
scroll to position [204, 0]
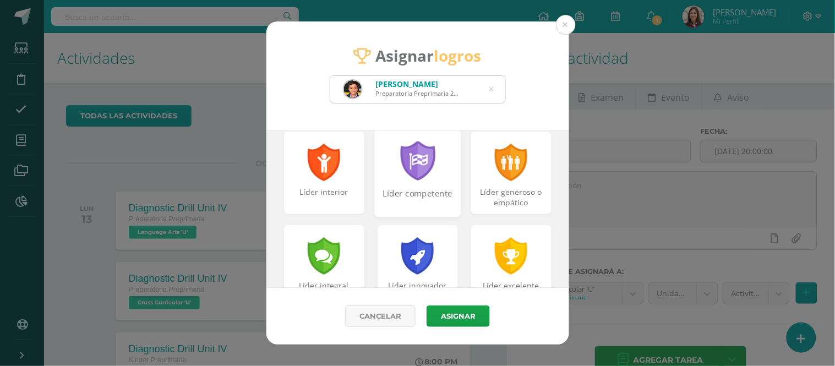
click at [413, 178] on div at bounding box center [418, 162] width 38 height 40
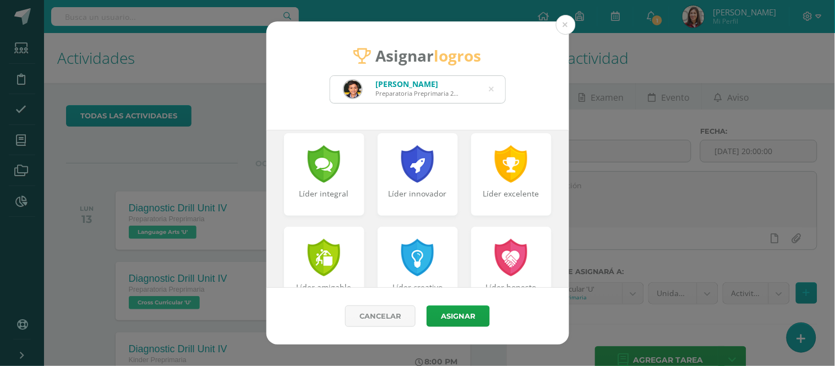
scroll to position [299, 0]
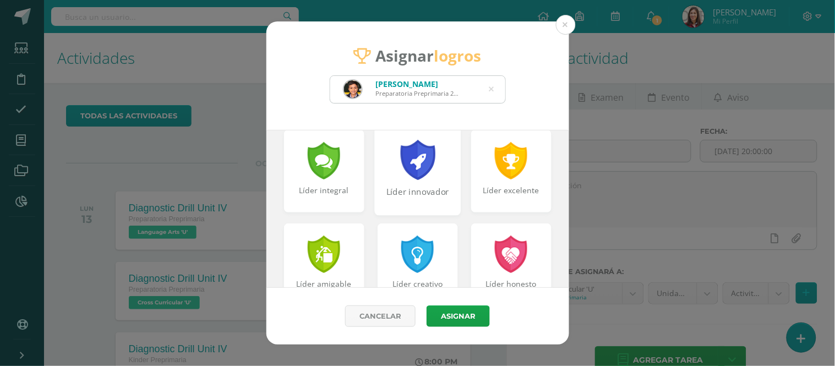
click at [402, 164] on div at bounding box center [418, 160] width 38 height 40
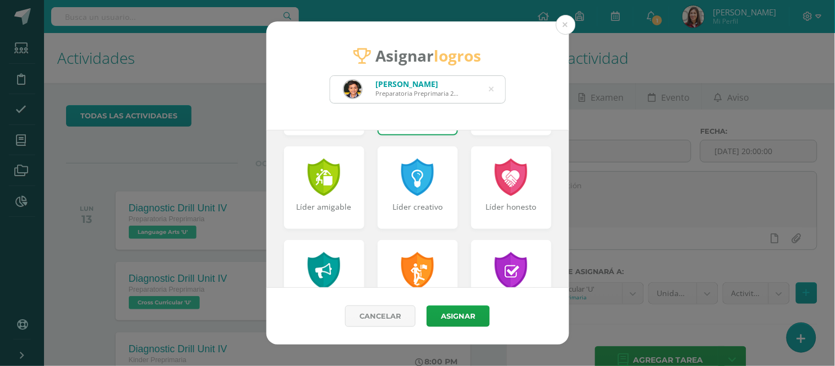
scroll to position [382, 0]
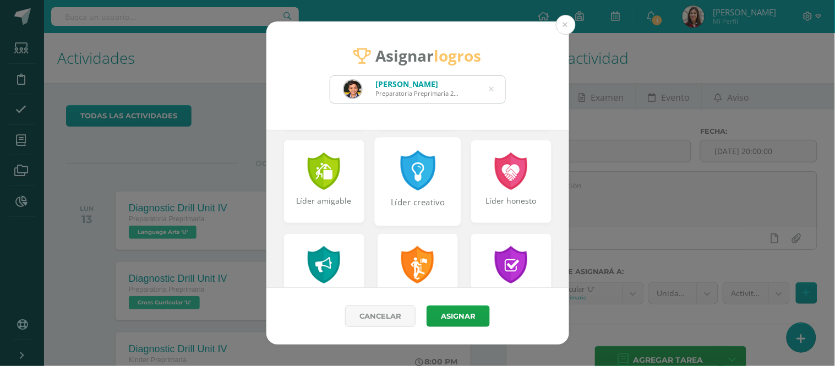
click at [415, 177] on div at bounding box center [418, 170] width 38 height 40
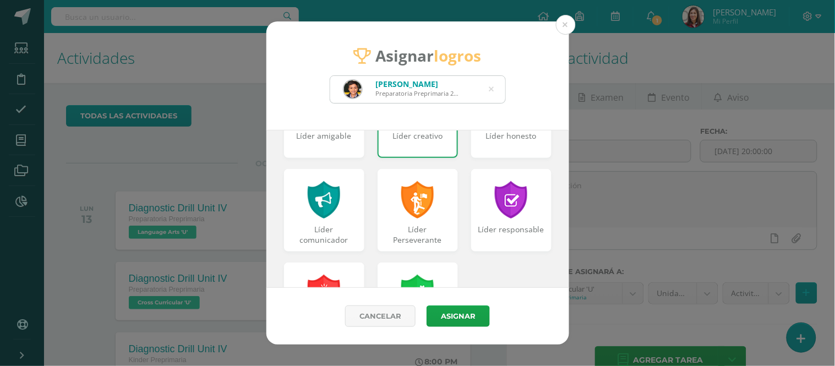
scroll to position [450, 0]
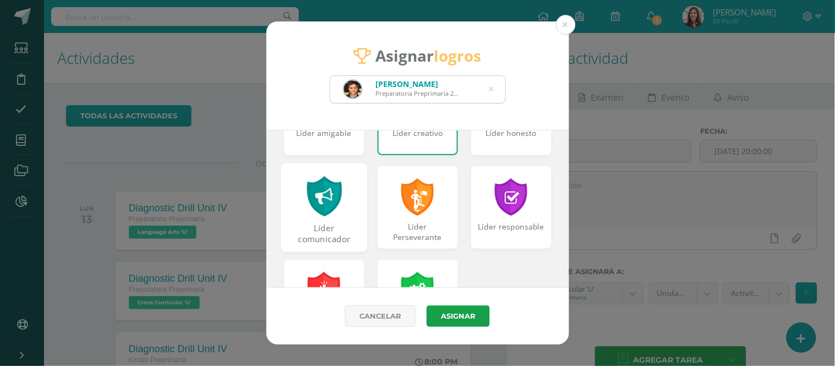
click at [329, 228] on div "Líder comunicador" at bounding box center [324, 234] width 84 height 24
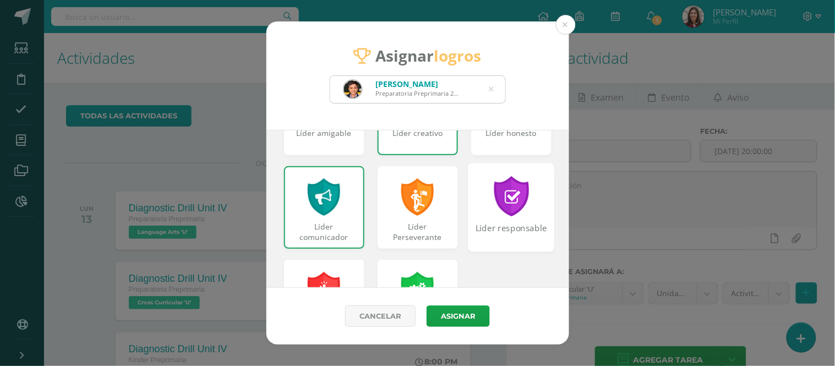
click at [492, 213] on div at bounding box center [511, 196] width 38 height 40
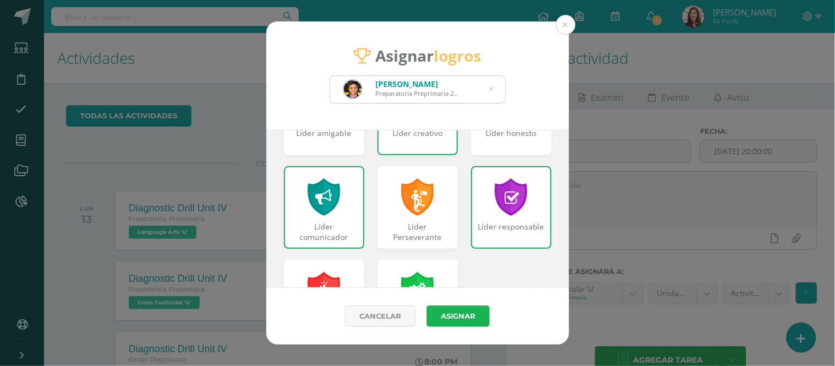
click at [472, 313] on button "Asignar" at bounding box center [458, 316] width 63 height 21
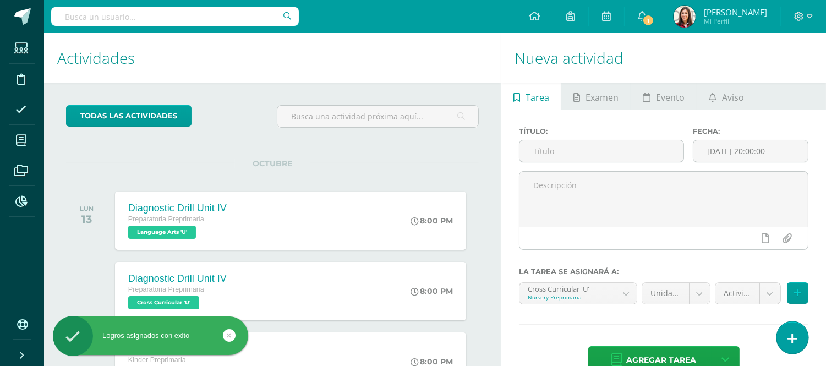
click at [792, 334] on icon at bounding box center [793, 339] width 10 height 13
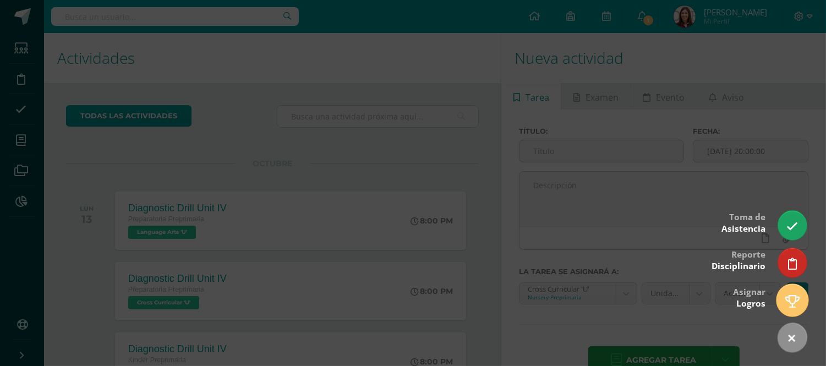
click at [801, 295] on link at bounding box center [792, 300] width 31 height 32
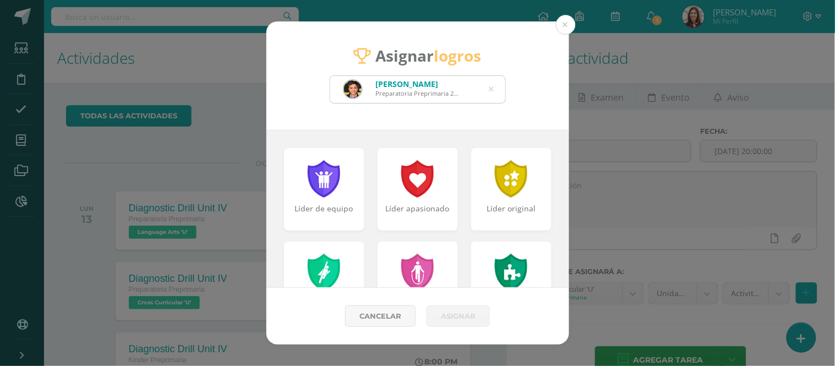
click at [492, 86] on icon at bounding box center [491, 89] width 5 height 28
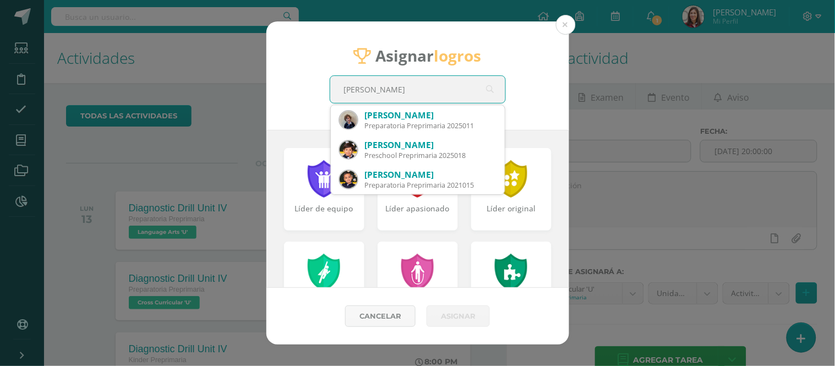
type input "[PERSON_NAME]"
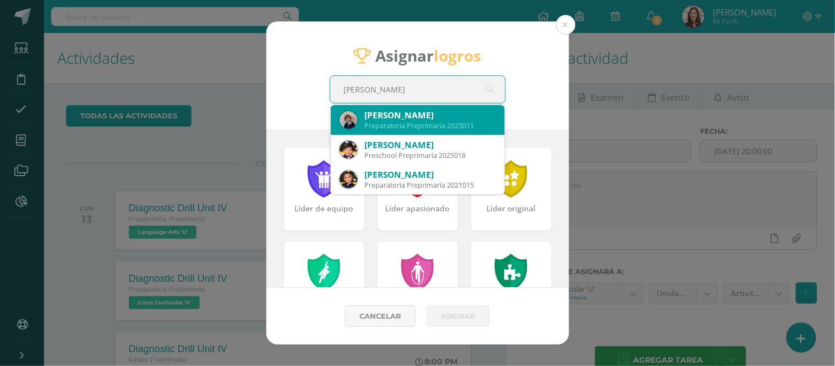
click at [378, 117] on div "[PERSON_NAME]" at bounding box center [430, 116] width 131 height 12
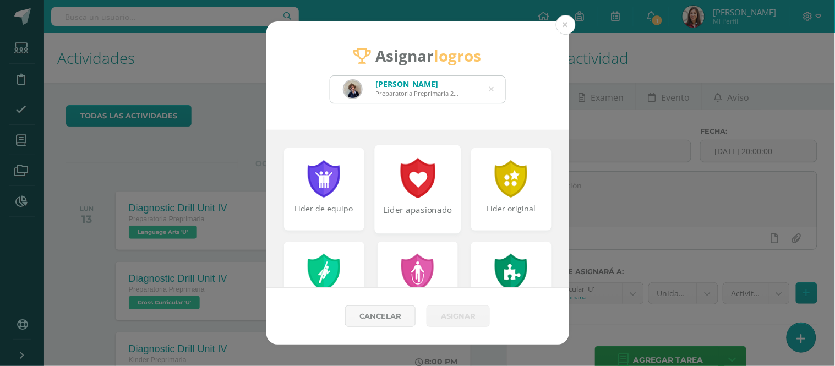
click at [415, 211] on div "Líder apasionado" at bounding box center [417, 216] width 84 height 24
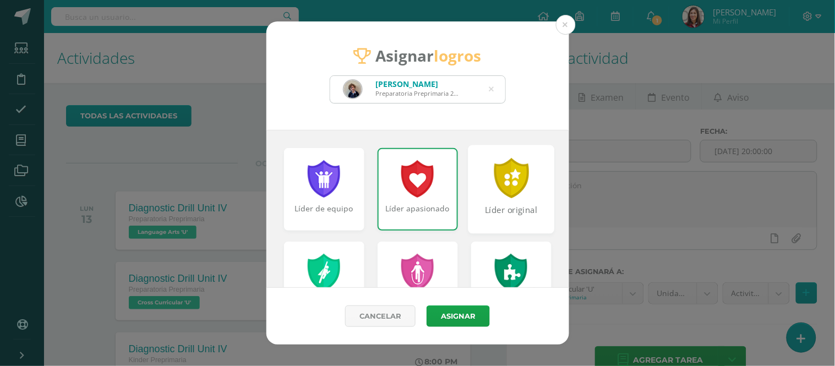
click at [490, 213] on div "Líder original" at bounding box center [511, 216] width 84 height 24
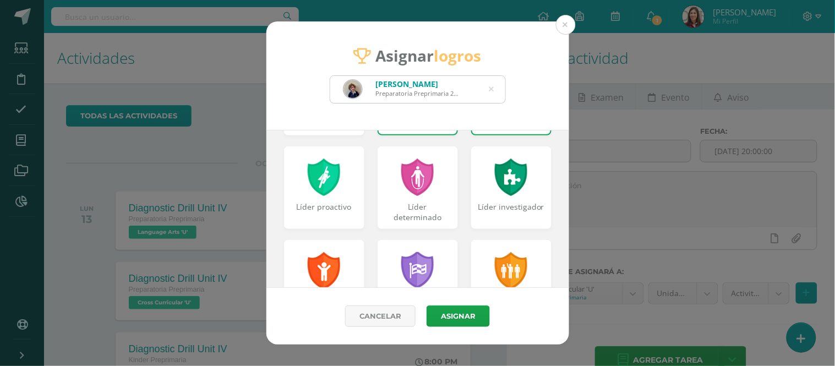
scroll to position [102, 0]
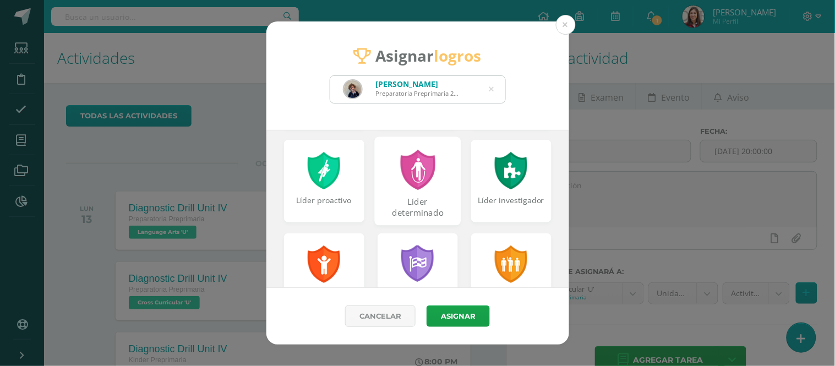
click at [410, 185] on div at bounding box center [418, 170] width 38 height 40
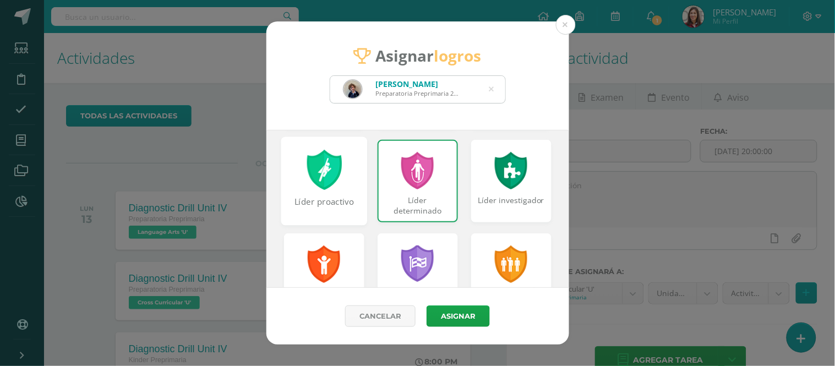
click at [332, 196] on div "Líder proactivo" at bounding box center [324, 208] width 84 height 24
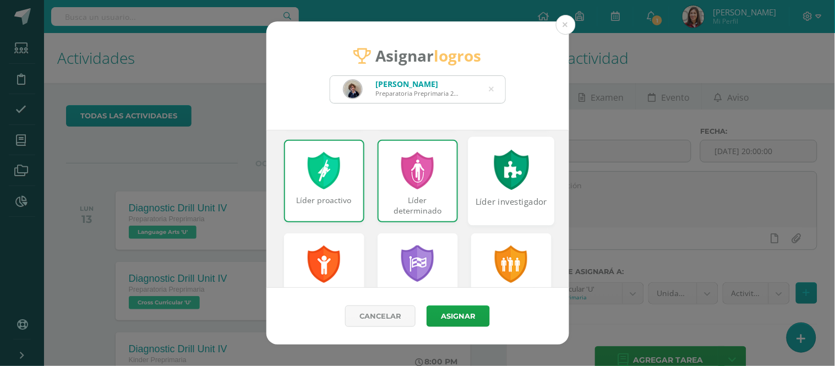
click at [527, 191] on div "Líder investigador" at bounding box center [511, 181] width 86 height 89
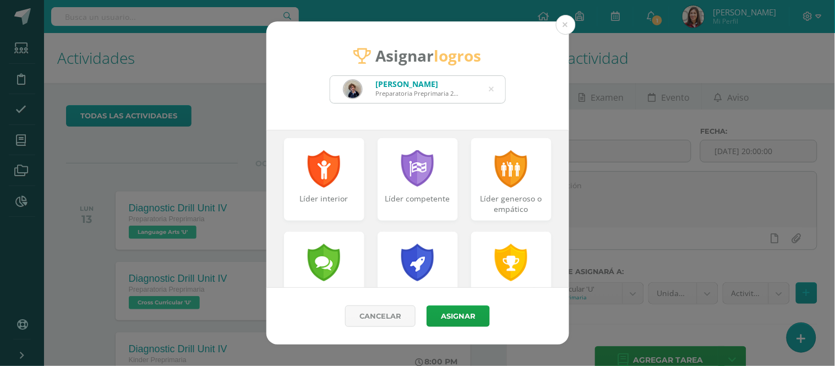
scroll to position [200, 0]
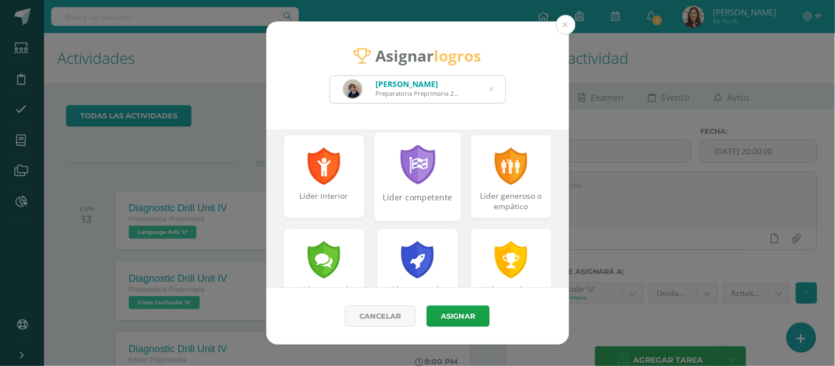
click at [410, 184] on div at bounding box center [418, 165] width 38 height 40
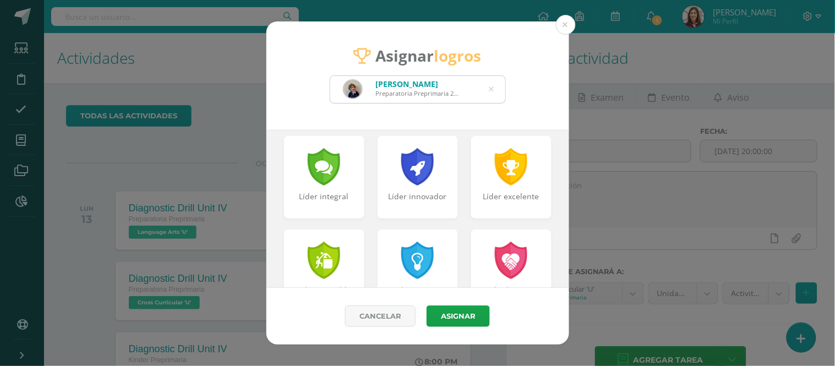
scroll to position [296, 0]
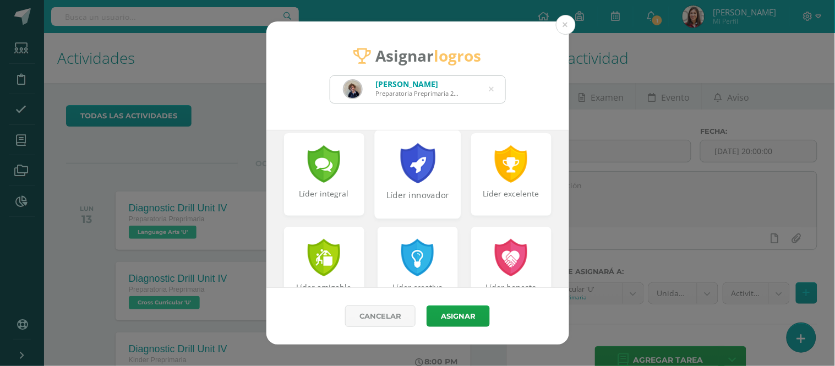
click at [426, 178] on div at bounding box center [418, 163] width 38 height 40
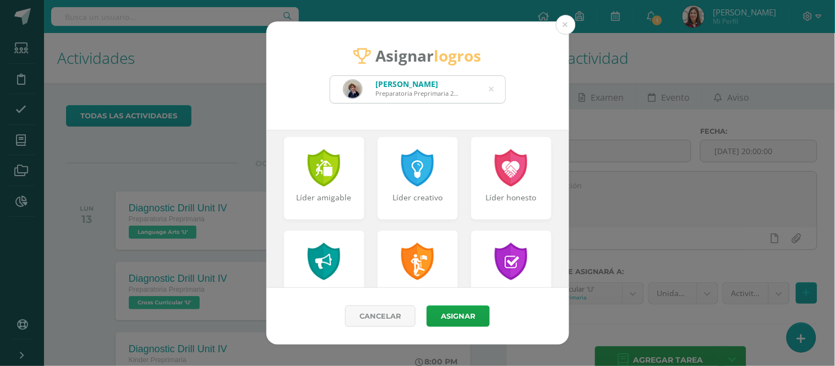
scroll to position [391, 0]
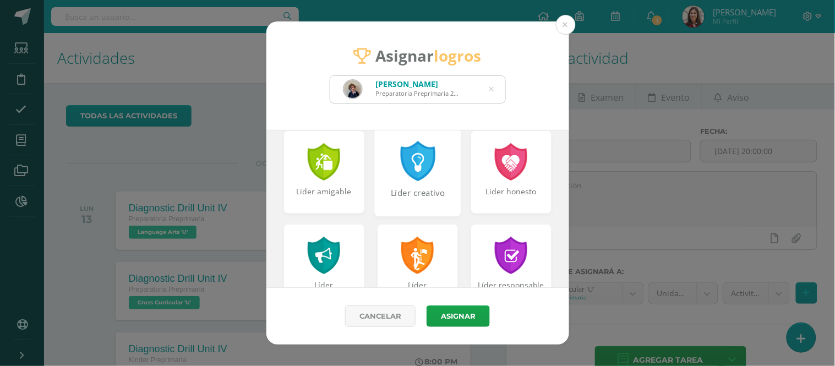
click at [406, 208] on div "Líder creativo" at bounding box center [417, 199] width 84 height 24
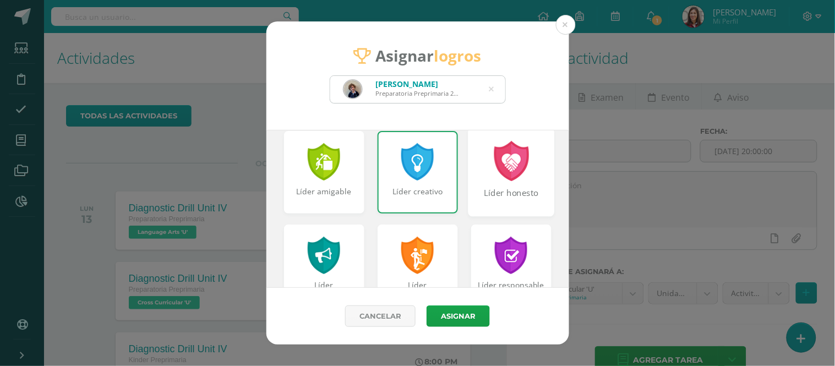
click at [504, 192] on div "Líder honesto" at bounding box center [511, 199] width 84 height 24
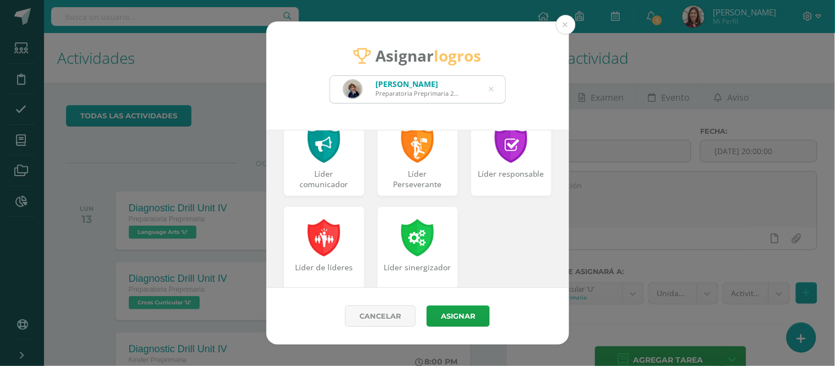
scroll to position [505, 0]
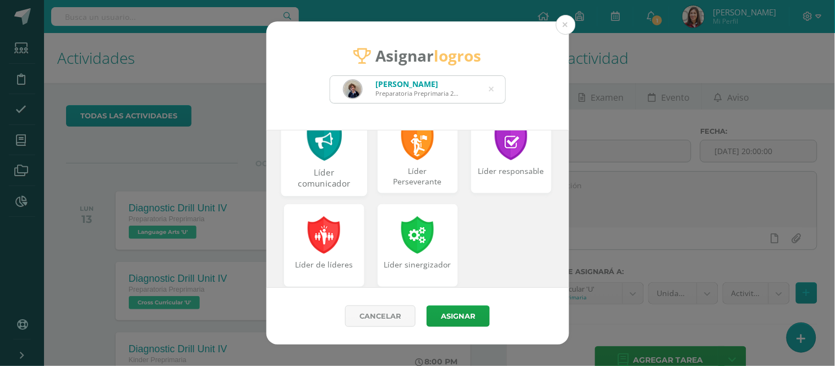
click at [343, 161] on div "Líder comunicador" at bounding box center [324, 151] width 86 height 89
click at [439, 157] on div "Líder Perseverante" at bounding box center [417, 151] width 86 height 89
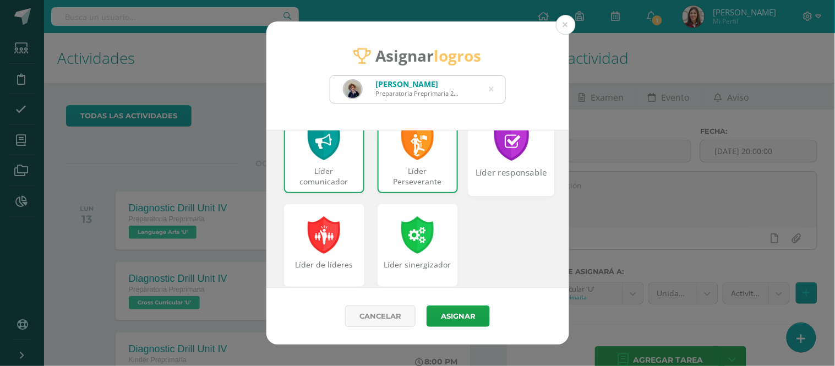
click at [510, 179] on div "Líder responsable" at bounding box center [511, 179] width 84 height 24
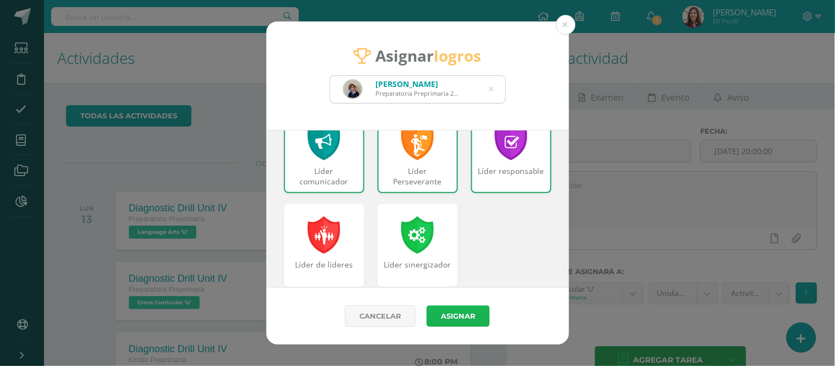
click at [464, 316] on button "Asignar" at bounding box center [458, 316] width 63 height 21
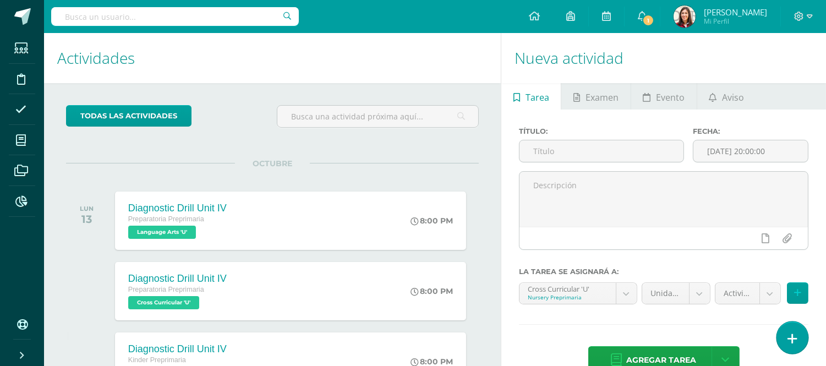
click at [796, 330] on link at bounding box center [792, 338] width 31 height 32
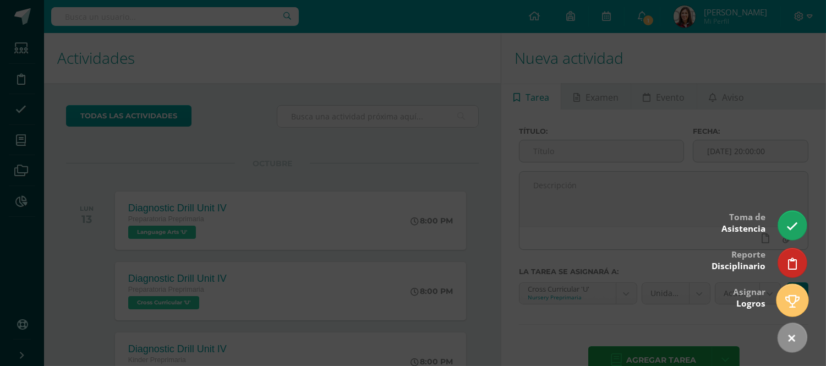
click at [793, 311] on link at bounding box center [792, 300] width 31 height 32
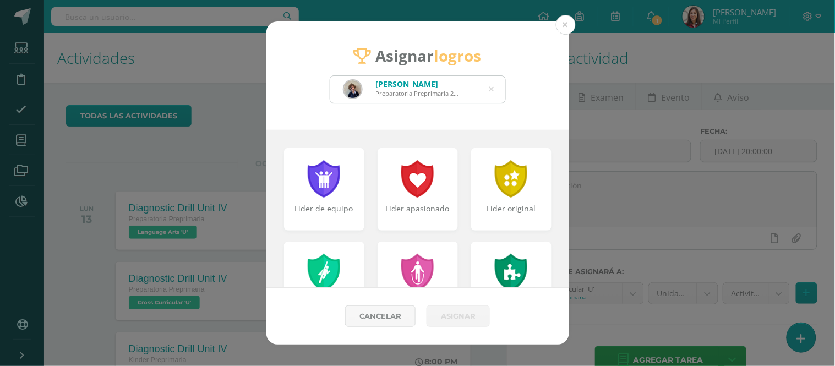
click at [493, 88] on icon at bounding box center [491, 89] width 5 height 28
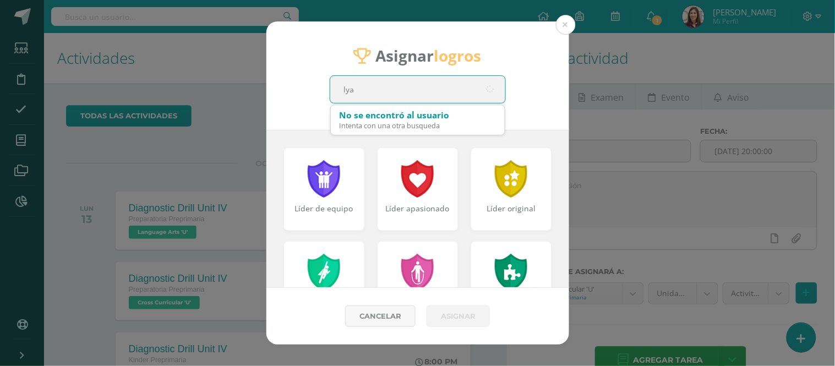
type input "lyan"
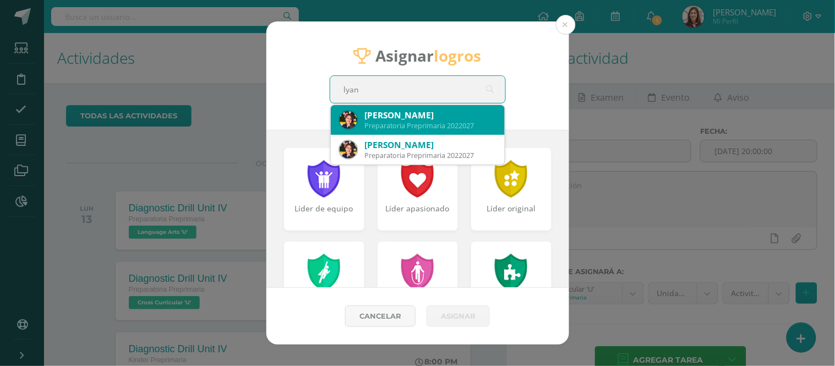
click at [465, 112] on div "[PERSON_NAME]" at bounding box center [430, 116] width 131 height 12
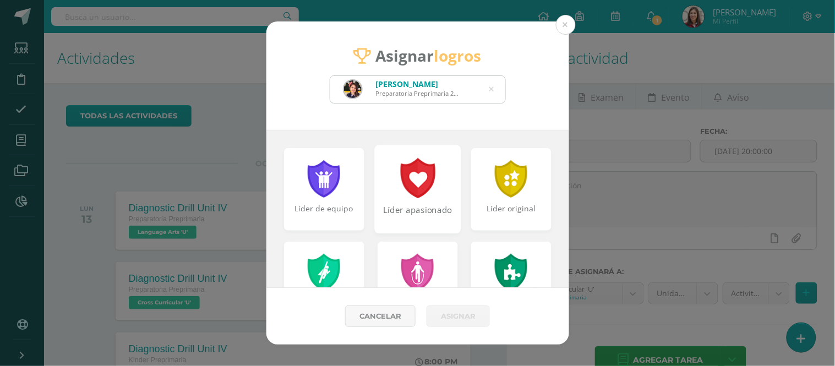
click at [432, 189] on div at bounding box center [418, 178] width 38 height 40
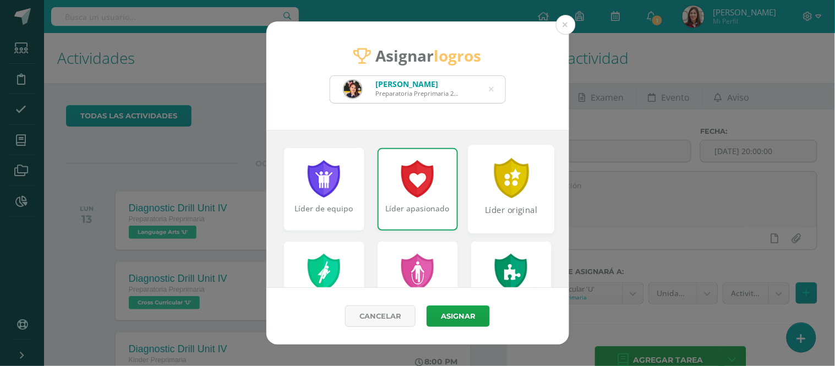
click at [481, 193] on div "Líder original" at bounding box center [511, 189] width 86 height 89
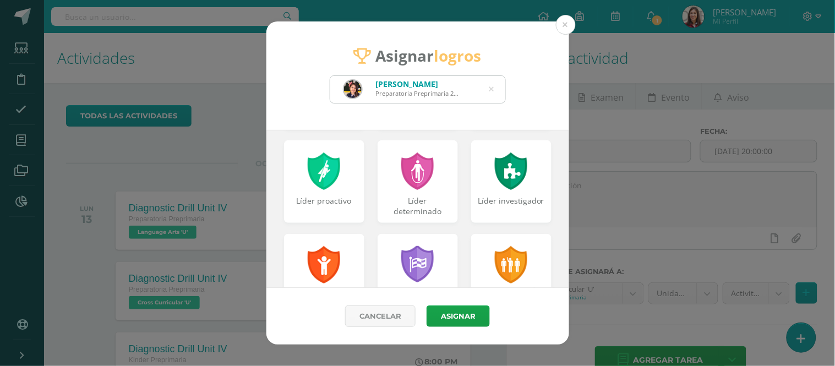
scroll to position [105, 0]
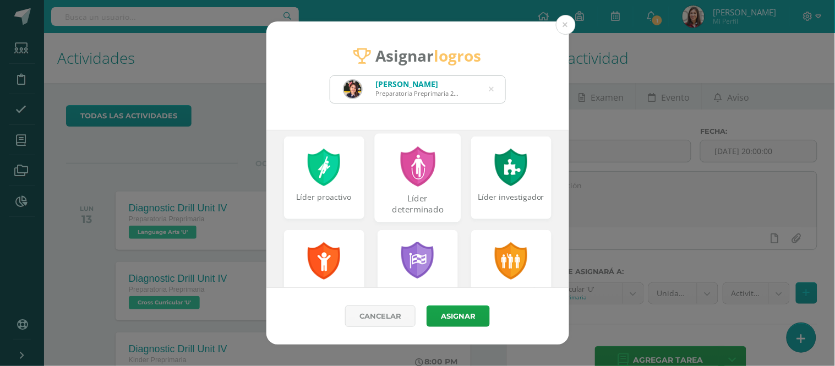
click at [397, 188] on div "Líder determinado" at bounding box center [417, 177] width 86 height 89
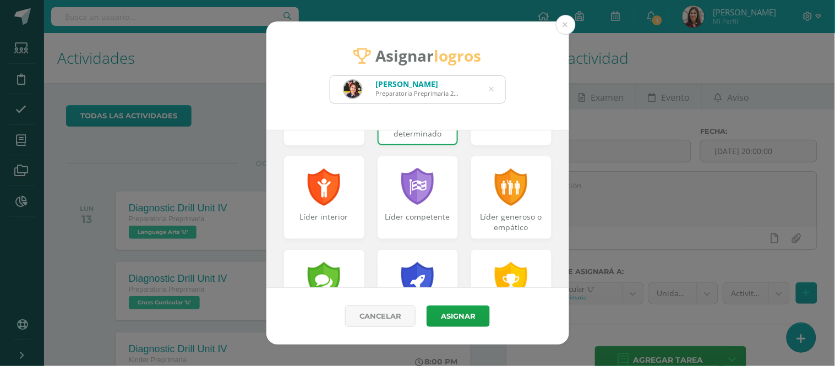
scroll to position [182, 0]
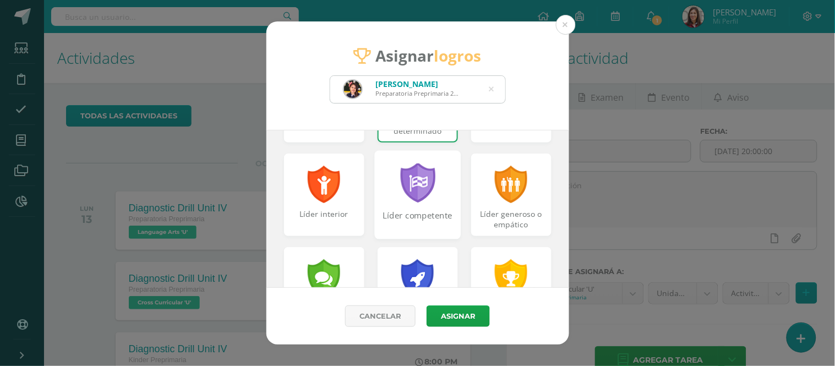
click at [416, 214] on div "Líder competente" at bounding box center [417, 222] width 84 height 24
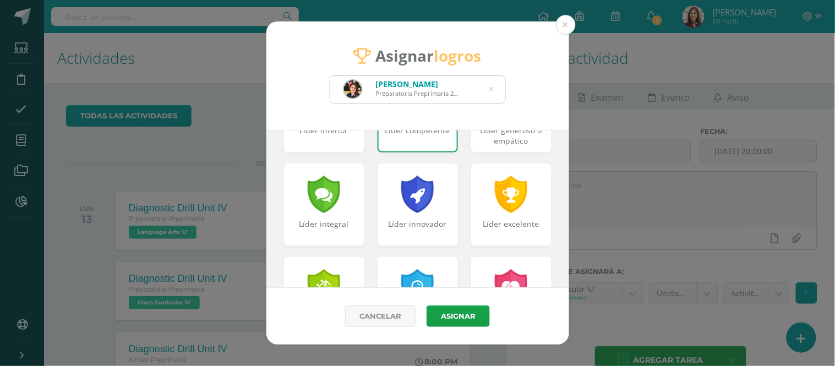
scroll to position [271, 0]
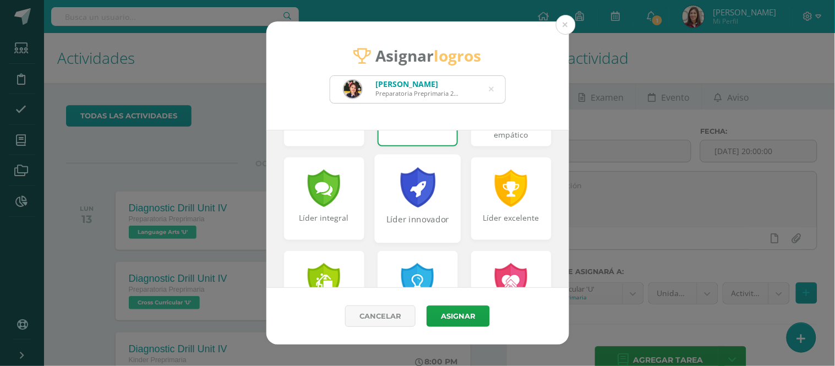
click at [425, 208] on div "Líder innovador" at bounding box center [417, 198] width 86 height 89
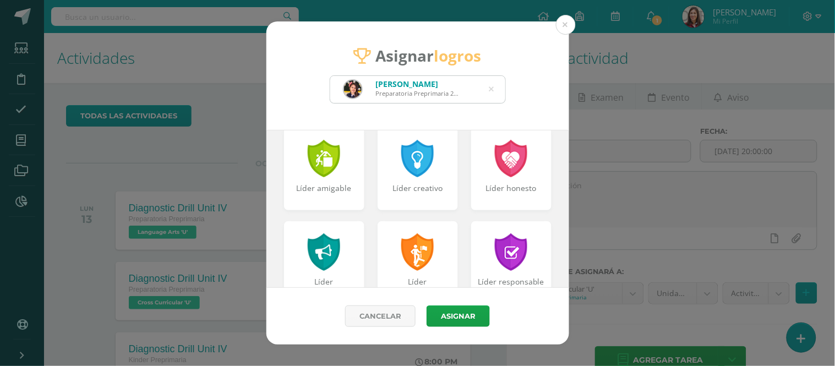
scroll to position [400, 0]
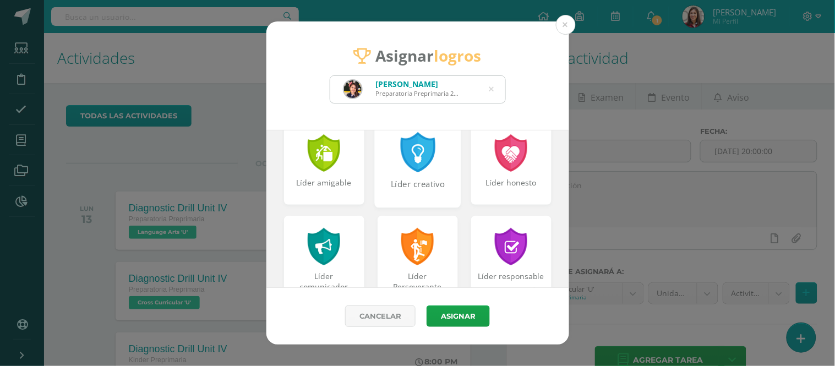
click at [404, 178] on div "Líder creativo" at bounding box center [417, 190] width 84 height 24
click at [320, 269] on div "Líder comunicador" at bounding box center [324, 257] width 86 height 89
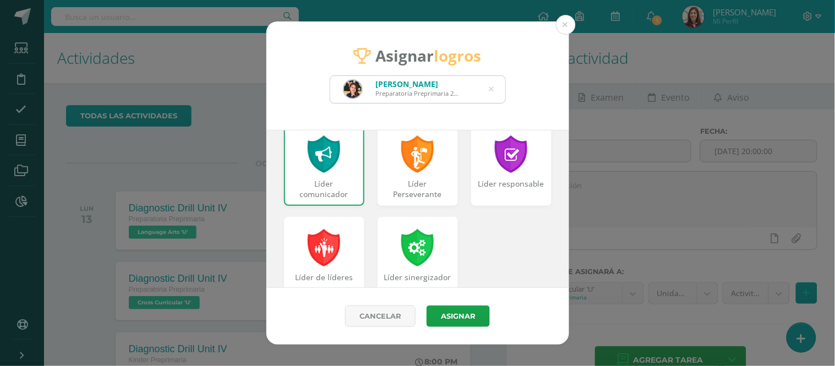
scroll to position [499, 0]
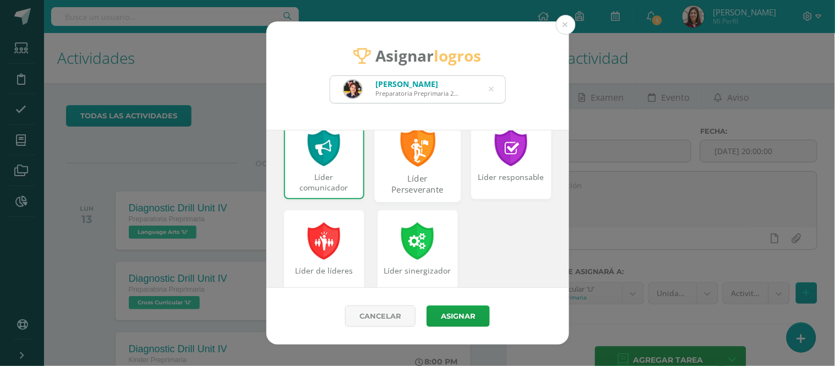
click at [425, 178] on div "Líder Perseverante" at bounding box center [417, 185] width 84 height 24
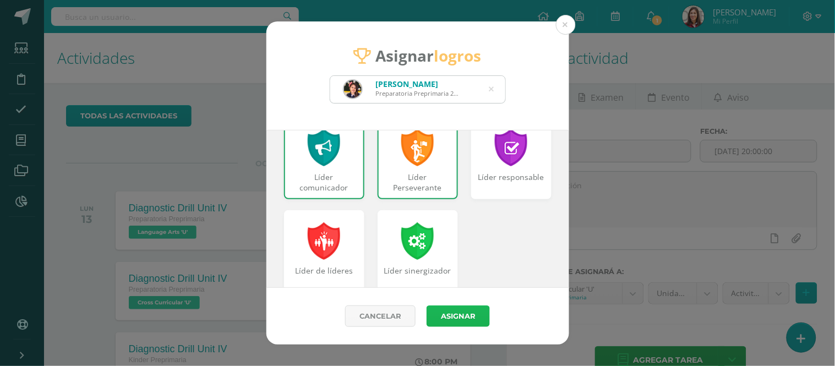
click at [466, 313] on button "Asignar" at bounding box center [458, 316] width 63 height 21
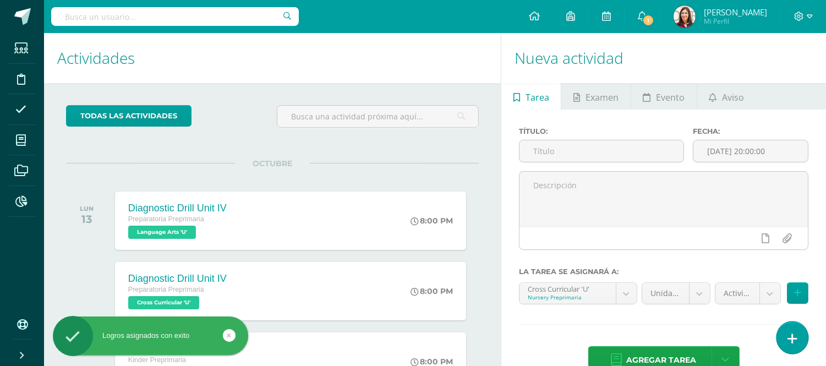
click at [794, 330] on link at bounding box center [792, 338] width 31 height 32
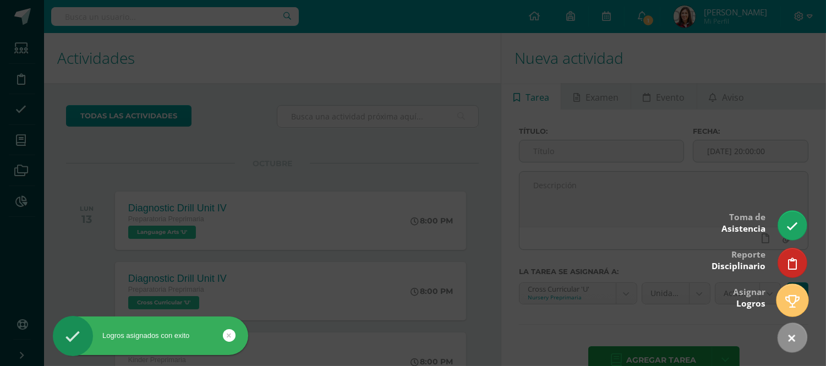
click at [794, 295] on icon at bounding box center [793, 301] width 14 height 13
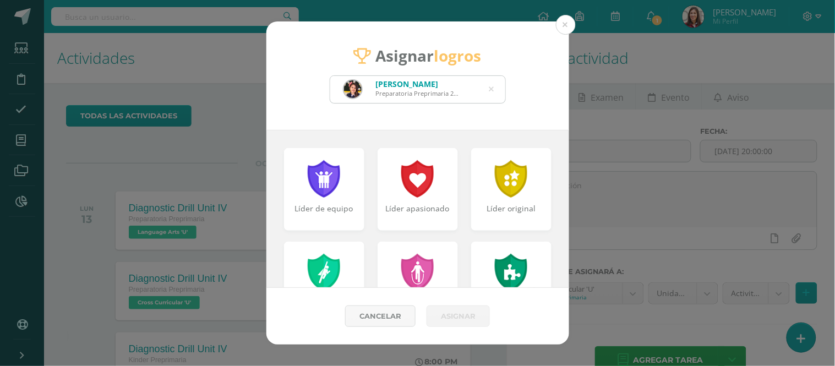
click at [494, 85] on icon at bounding box center [491, 89] width 5 height 28
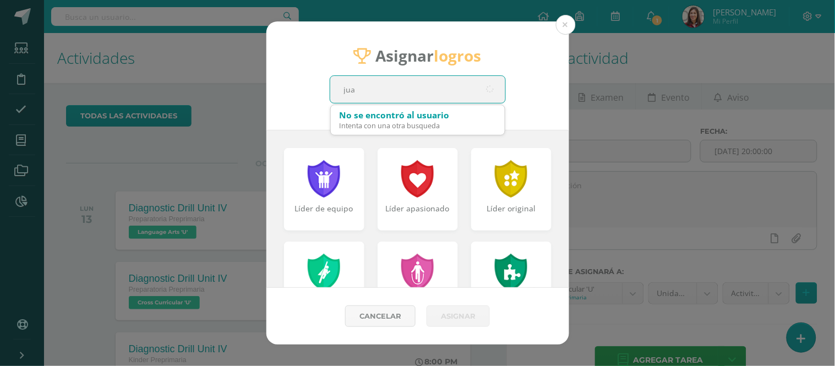
type input "[PERSON_NAME]"
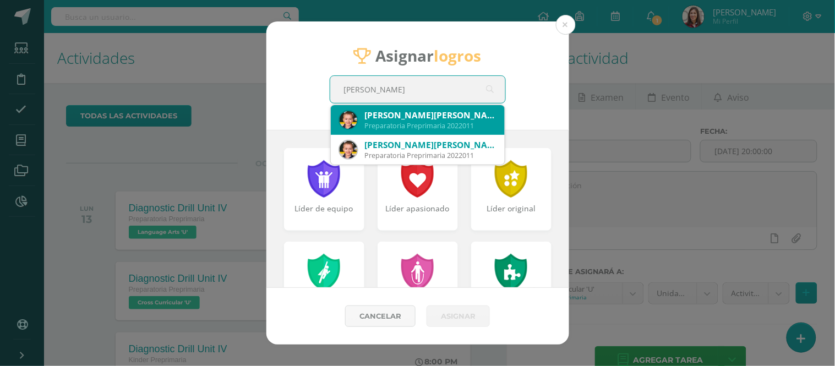
click at [457, 123] on div "Preparatoria Preprimaria 2022011" at bounding box center [430, 125] width 131 height 9
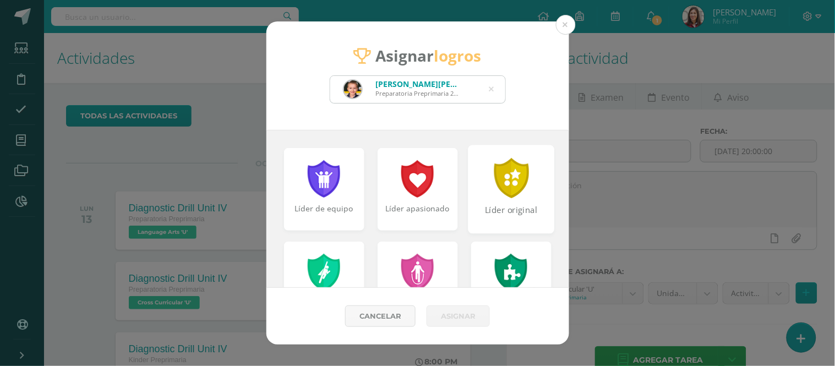
click at [505, 178] on div at bounding box center [511, 178] width 38 height 40
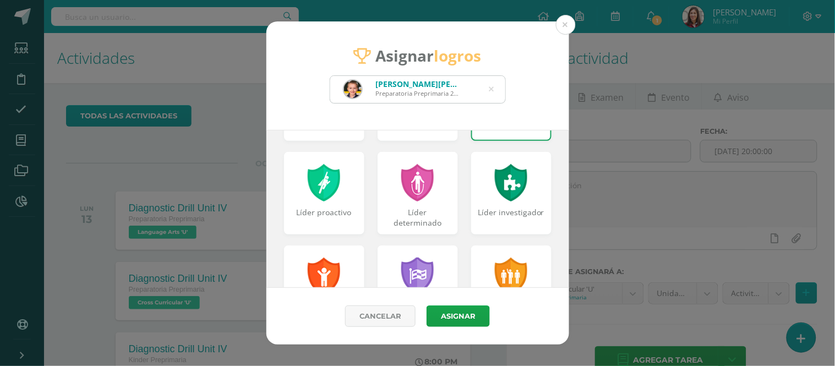
scroll to position [92, 0]
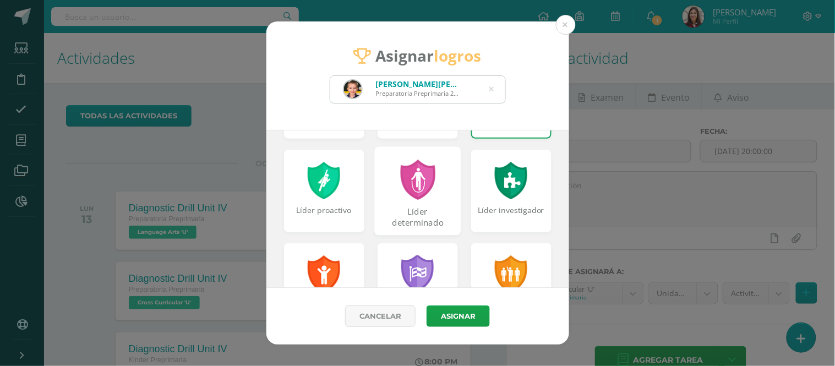
click at [416, 213] on div "Líder determinado" at bounding box center [417, 218] width 84 height 24
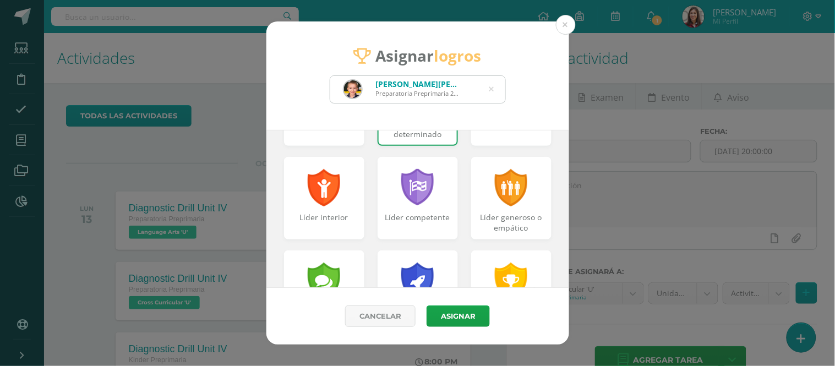
scroll to position [182, 0]
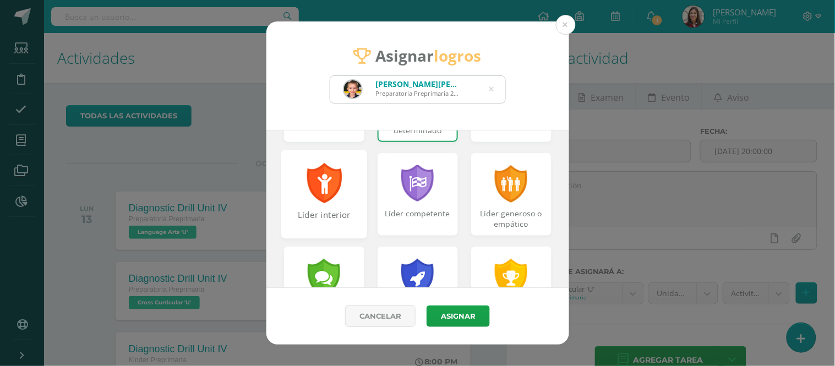
click at [322, 197] on div at bounding box center [324, 183] width 38 height 40
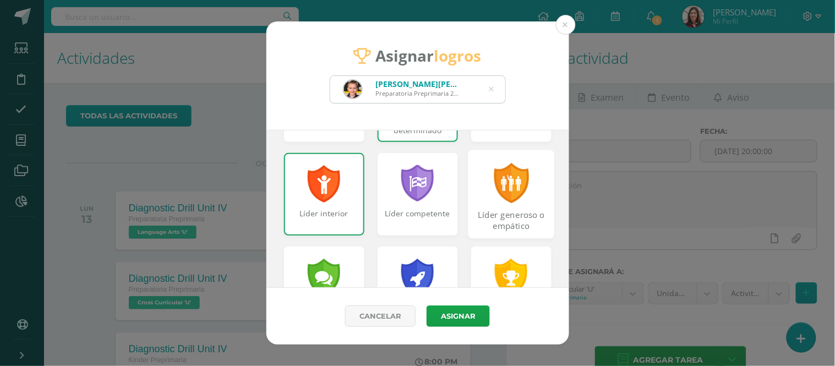
click at [520, 221] on div "Líder generoso o empático" at bounding box center [511, 221] width 84 height 24
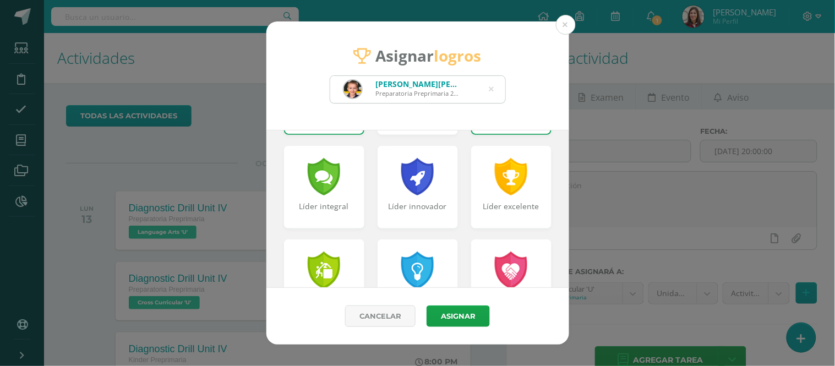
scroll to position [290, 0]
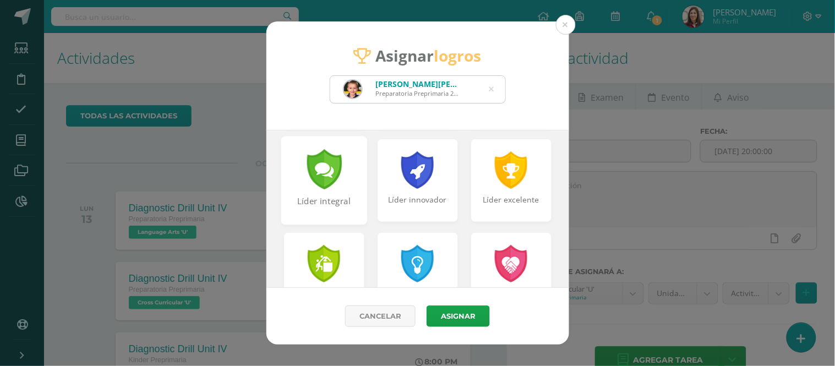
click at [329, 168] on div at bounding box center [324, 169] width 38 height 40
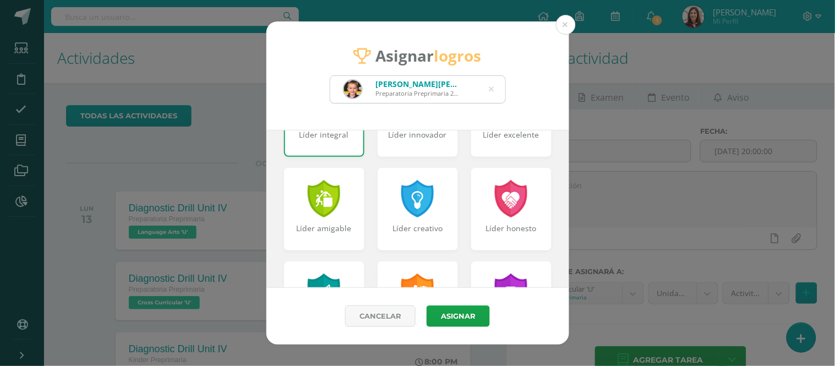
scroll to position [358, 0]
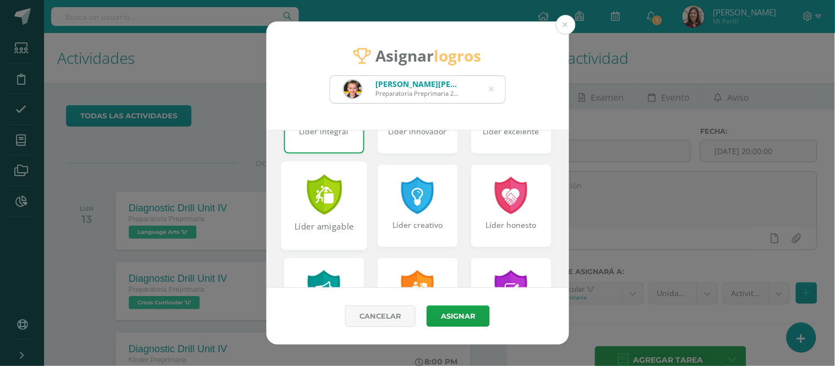
click at [342, 202] on div "Líder amigable" at bounding box center [324, 205] width 86 height 89
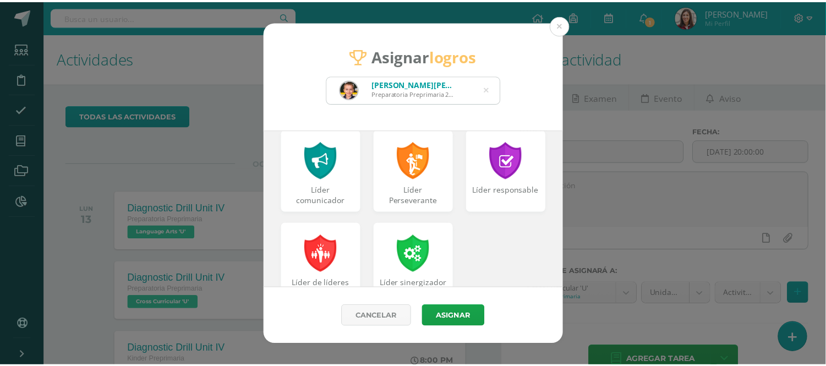
scroll to position [491, 0]
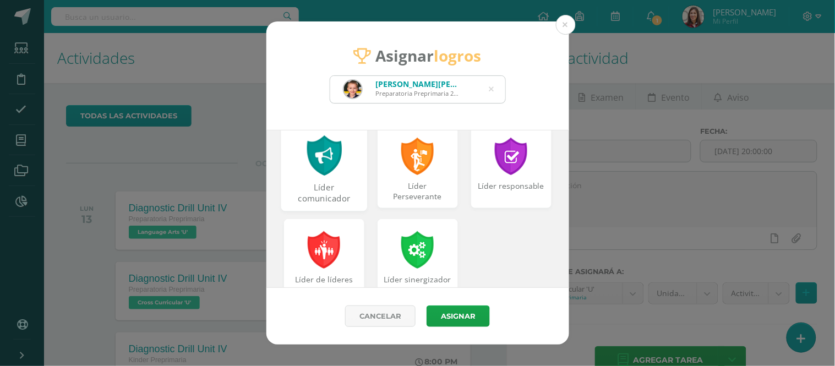
click at [334, 178] on div "Líder comunicador" at bounding box center [324, 166] width 86 height 89
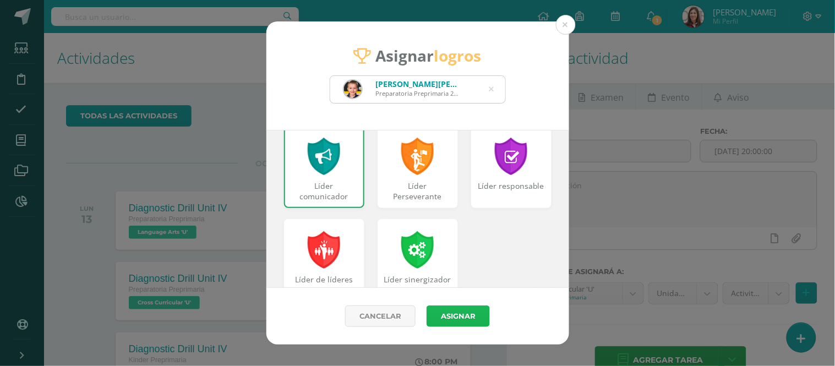
click at [469, 321] on button "Asignar" at bounding box center [458, 316] width 63 height 21
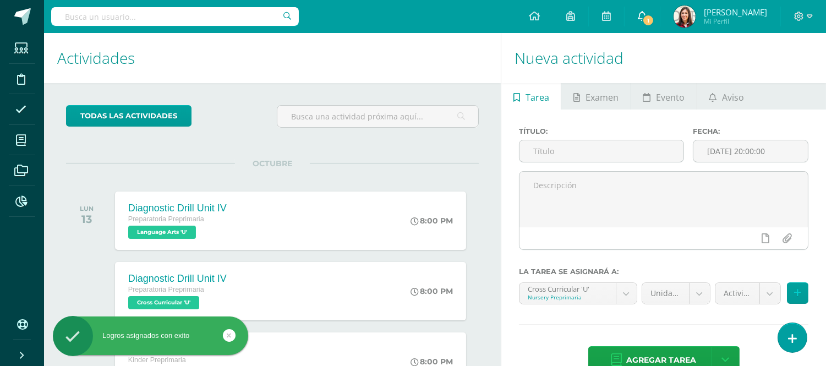
click at [655, 19] on span "1" at bounding box center [649, 20] width 12 height 12
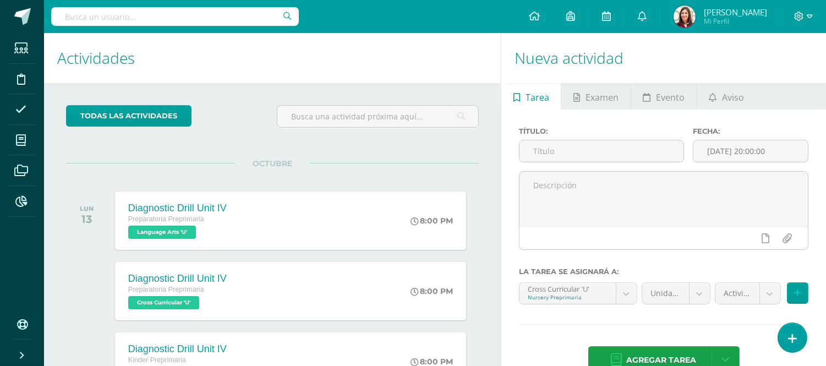
click at [516, 23] on div "Configuración Cerrar sesión [PERSON_NAME] Mi Perfil 1 0 Mis accesos directos Aú…" at bounding box center [435, 16] width 782 height 33
